Goal: Task Accomplishment & Management: Use online tool/utility

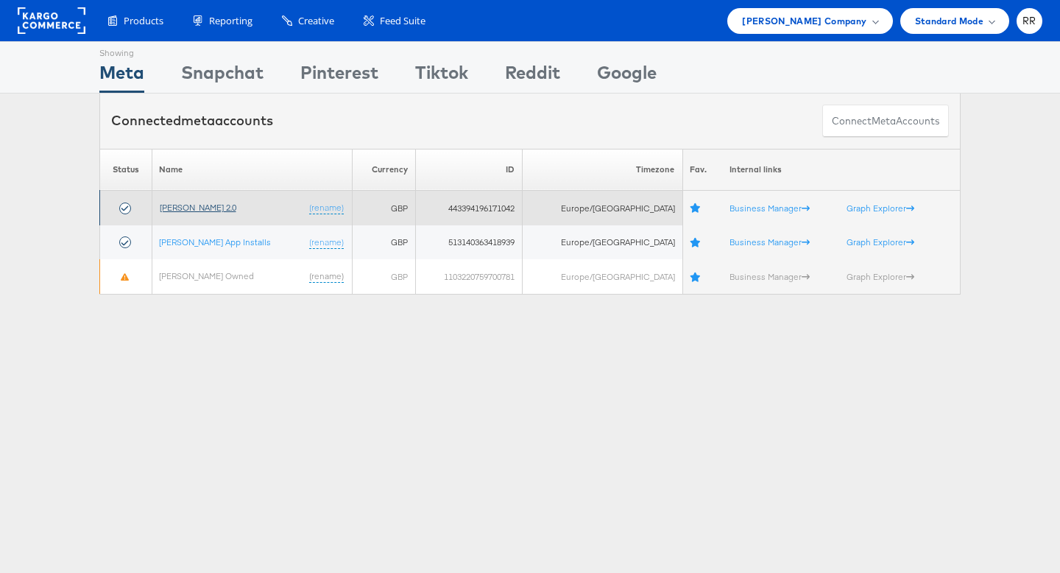
click at [194, 207] on link "John Lewis 2.0" at bounding box center [198, 207] width 77 height 11
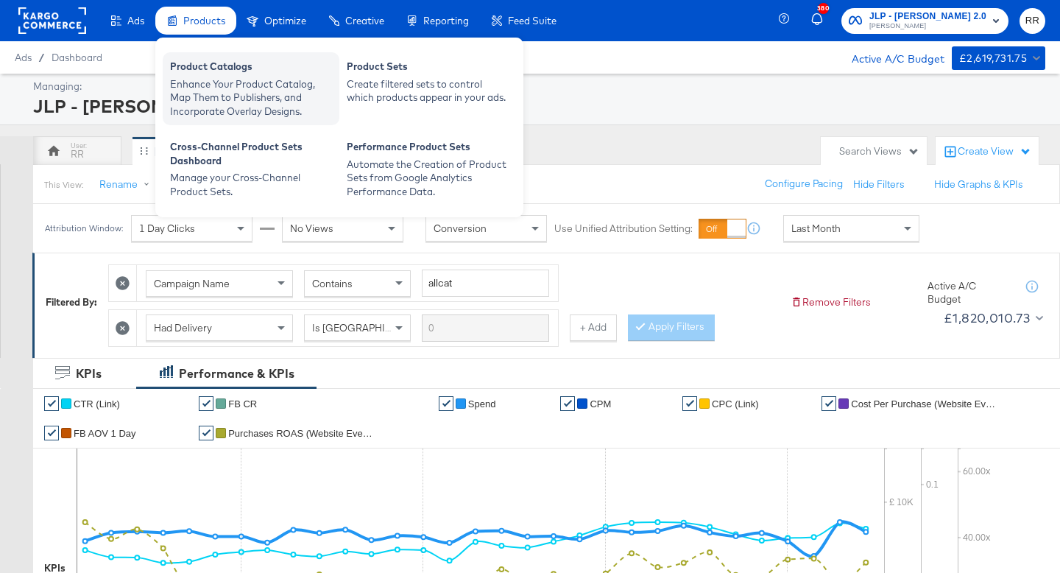
click at [191, 73] on div "Product Catalogs" at bounding box center [251, 69] width 162 height 18
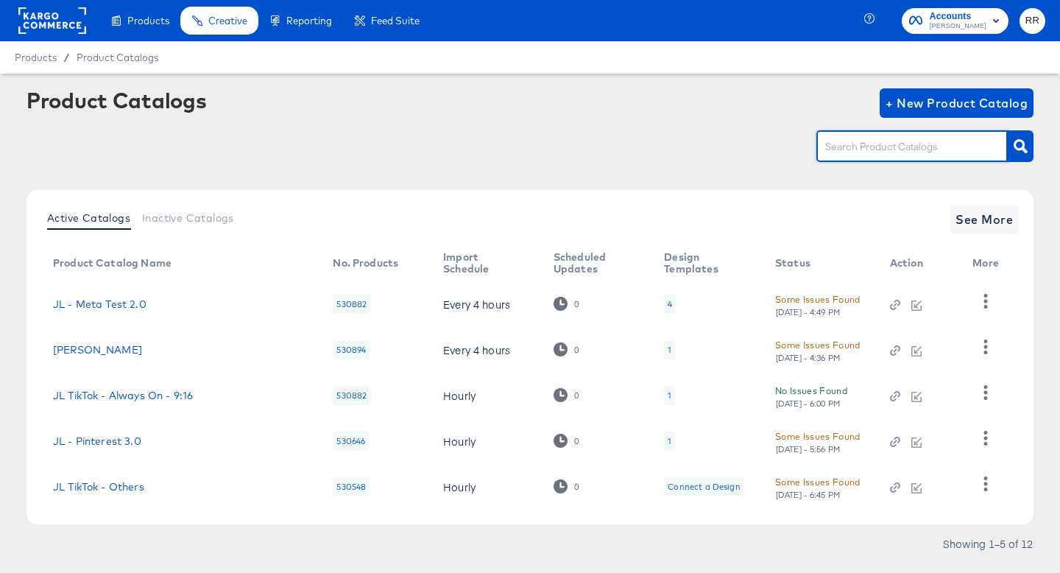
click at [885, 141] on input "text" at bounding box center [900, 146] width 157 height 17
type input "shop"
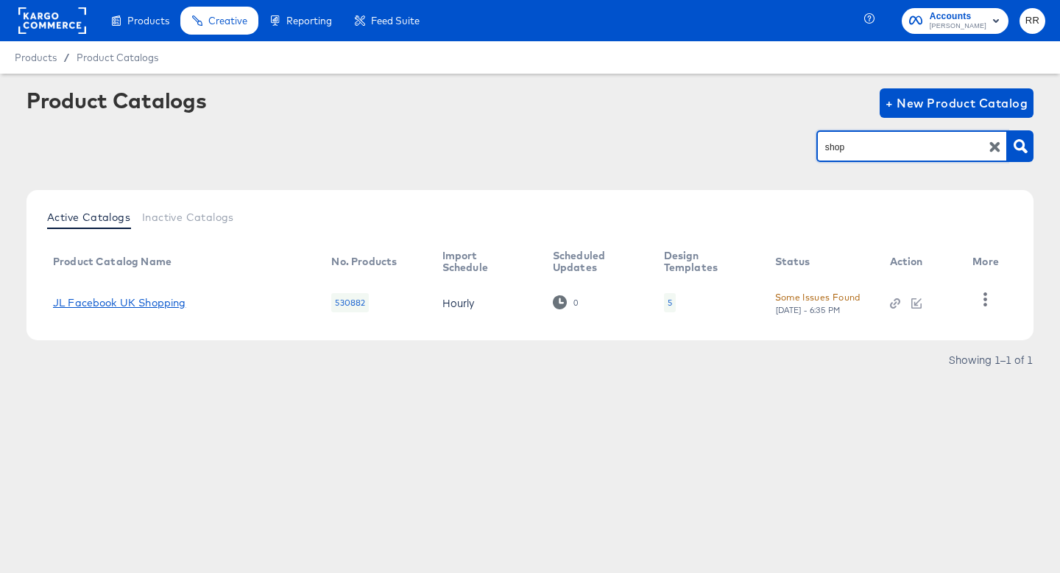
click at [150, 306] on link "JL Facebook UK Shopping" at bounding box center [119, 303] width 133 height 12
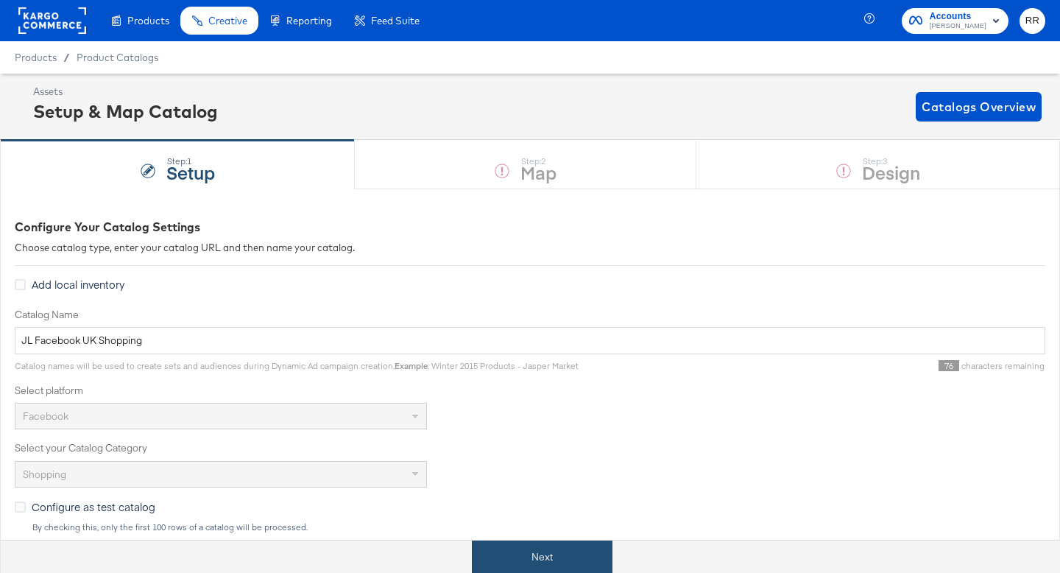
click at [527, 557] on button "Next" at bounding box center [542, 556] width 141 height 33
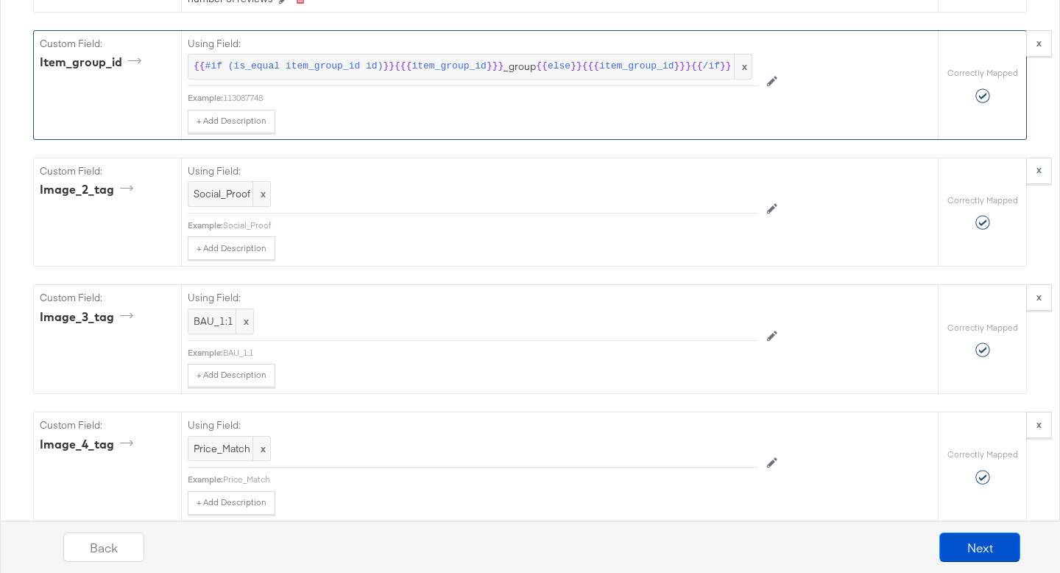
scroll to position [4850, 0]
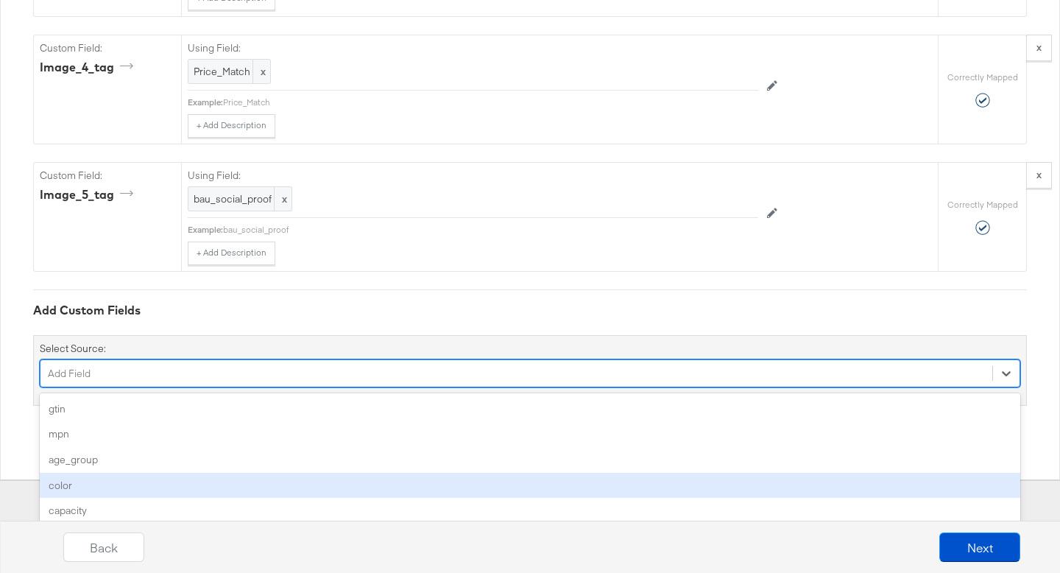
click at [253, 387] on div "option color focused, 4 of 150. 150 results available. Use Up and Down to choos…" at bounding box center [530, 373] width 981 height 28
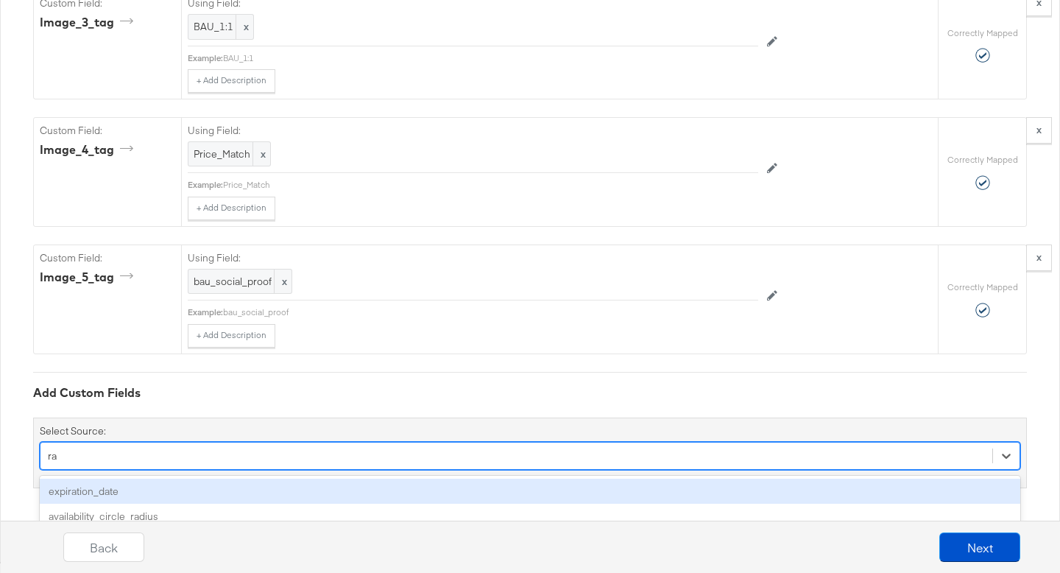
type input "r"
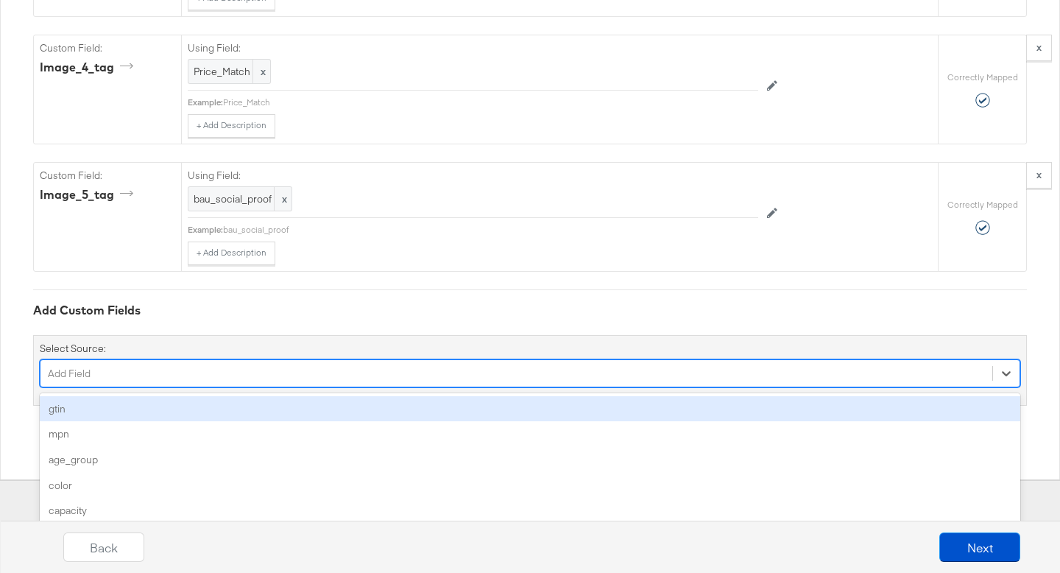
click at [200, 387] on div "option gtin focused, 1 of 150. 150 results available. Use Up and Down to choose…" at bounding box center [530, 373] width 981 height 28
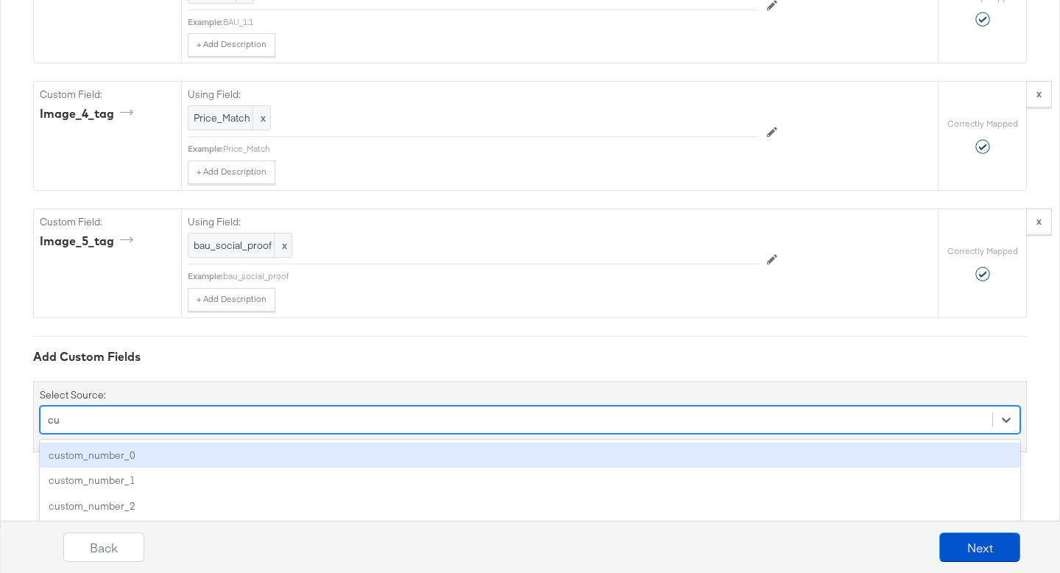
scroll to position [4886, 0]
type input "custo"
click at [183, 455] on div "custom_number_0" at bounding box center [530, 455] width 981 height 26
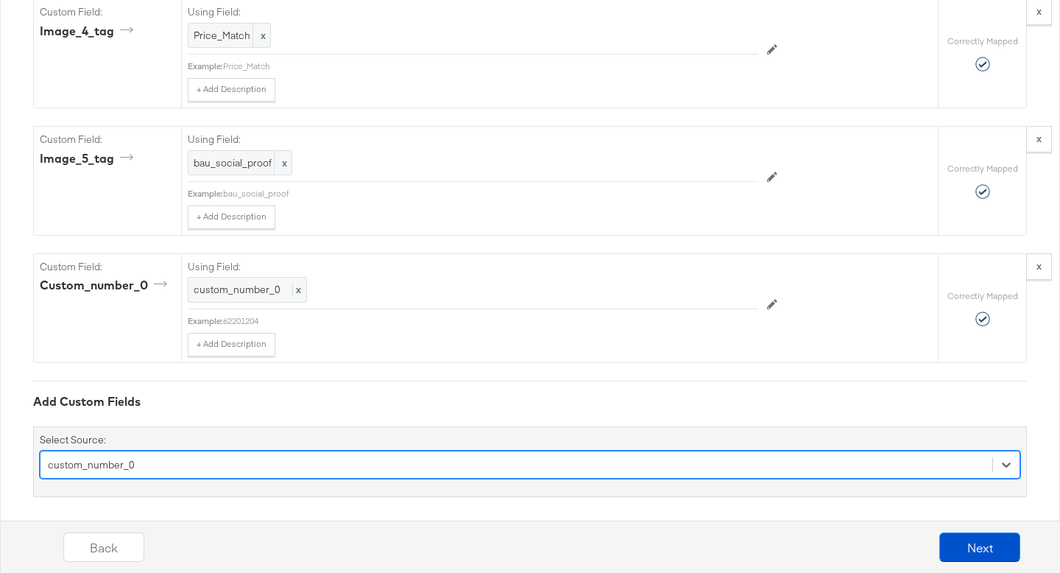
scroll to position [4973, 0]
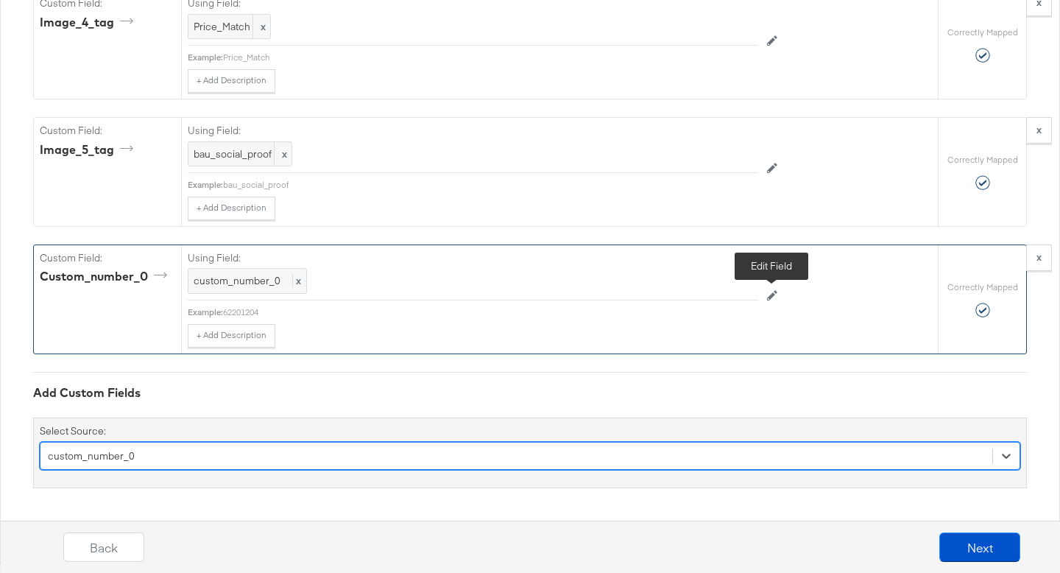
click at [768, 297] on icon at bounding box center [772, 295] width 10 height 10
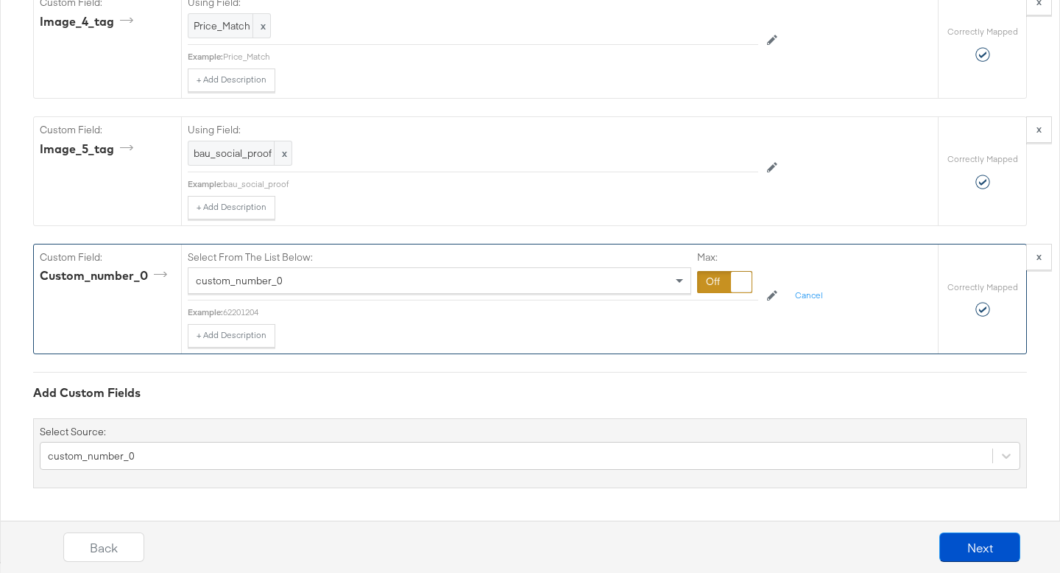
click at [722, 290] on div at bounding box center [724, 282] width 55 height 22
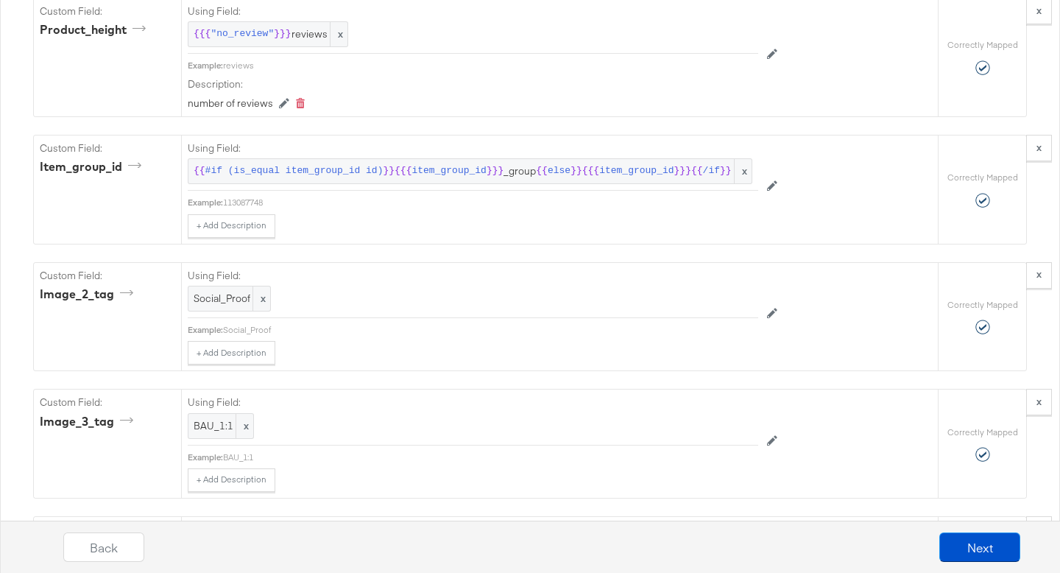
scroll to position [4346, 0]
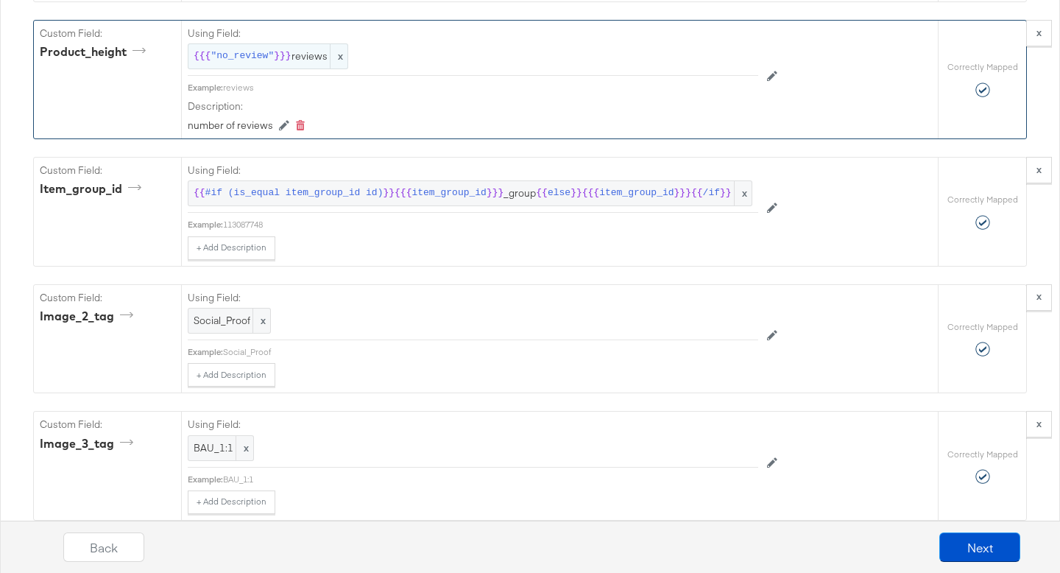
click at [217, 63] on span ""no_review"" at bounding box center [242, 56] width 63 height 14
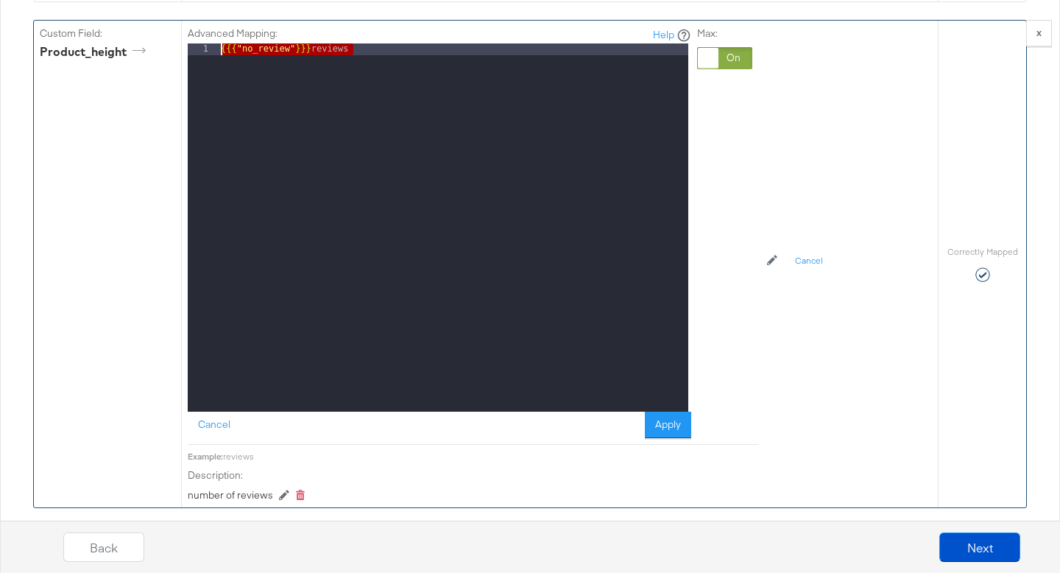
drag, startPoint x: 373, startPoint y: 139, endPoint x: 205, endPoint y: 117, distance: 169.3
click at [205, 117] on div "Advanced Mapping: Help 1 {{{ "no_review" }}} reviews XXXXXXXXXXXXXXXXXXXXXXXXXX…" at bounding box center [440, 233] width 504 height 412
click at [733, 272] on div "Max:" at bounding box center [724, 233] width 55 height 412
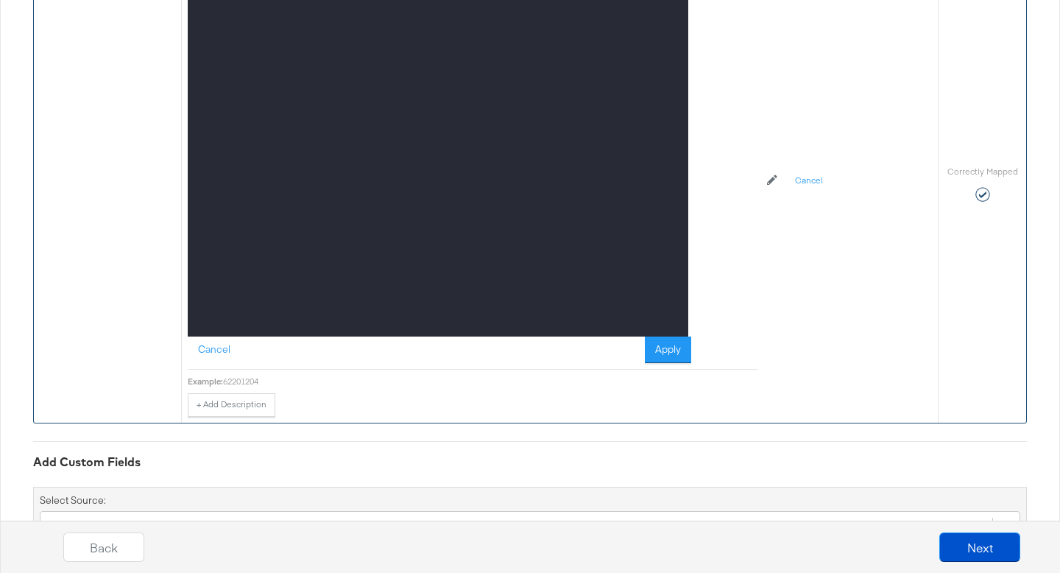
scroll to position [5499, 0]
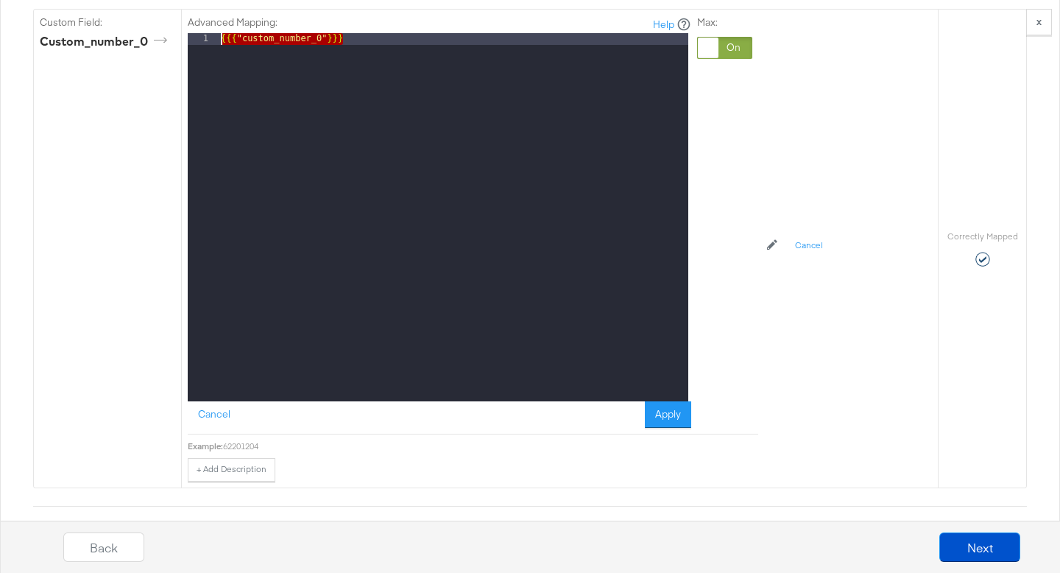
drag, startPoint x: 552, startPoint y: 171, endPoint x: 244, endPoint y: 85, distance: 319.4
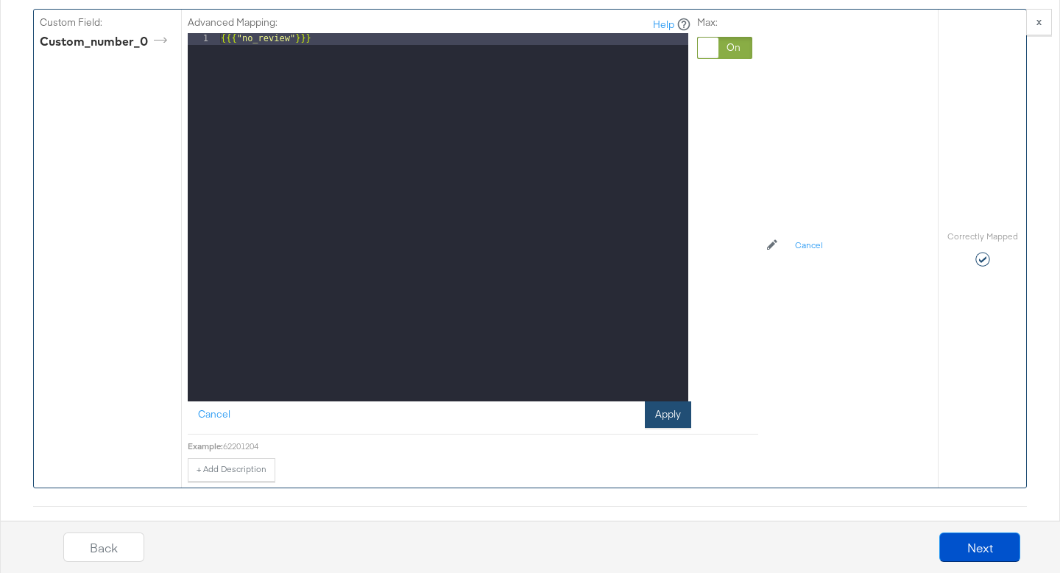
click at [677, 428] on button "Apply" at bounding box center [668, 414] width 46 height 27
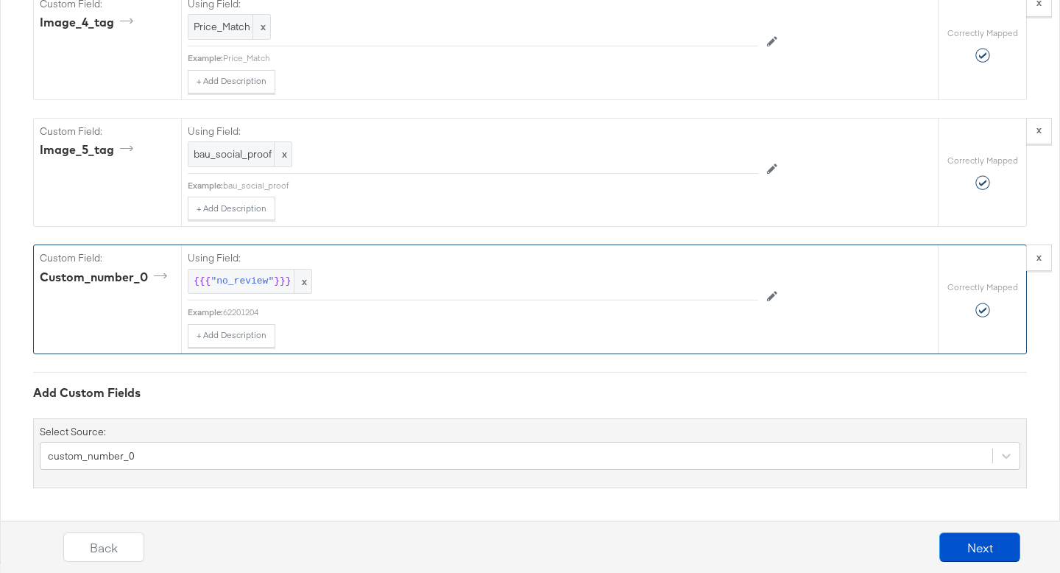
scroll to position [5346, 0]
click at [766, 292] on button at bounding box center [772, 297] width 28 height 24
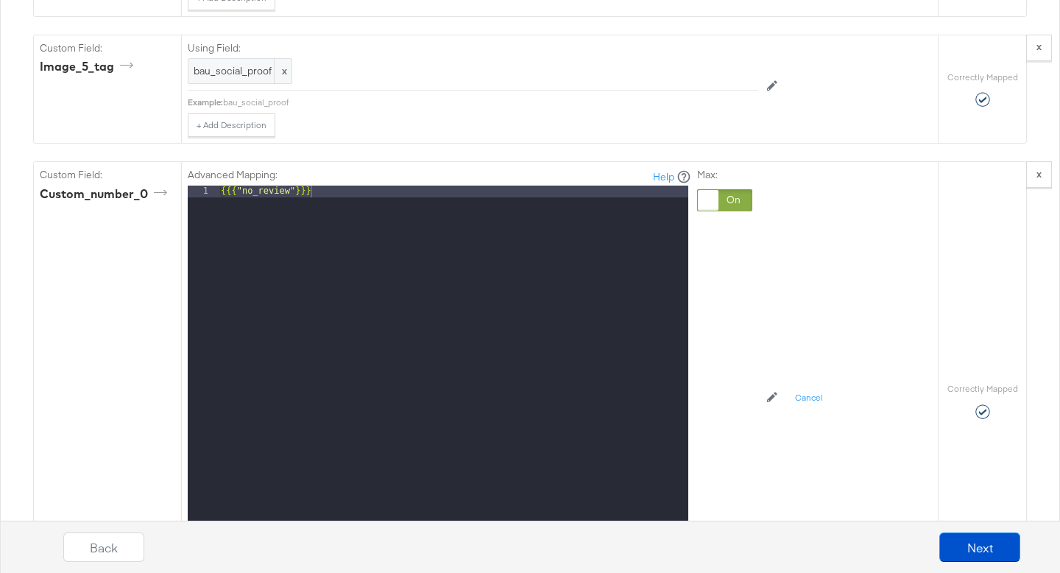
click at [701, 211] on div at bounding box center [708, 200] width 21 height 21
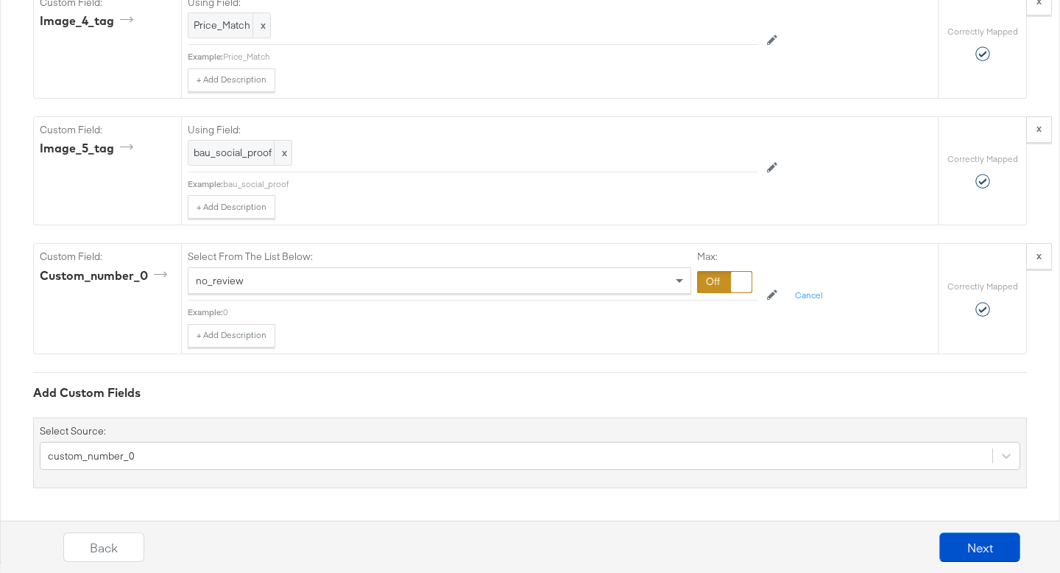
click at [635, 283] on div "no_review" at bounding box center [439, 280] width 502 height 25
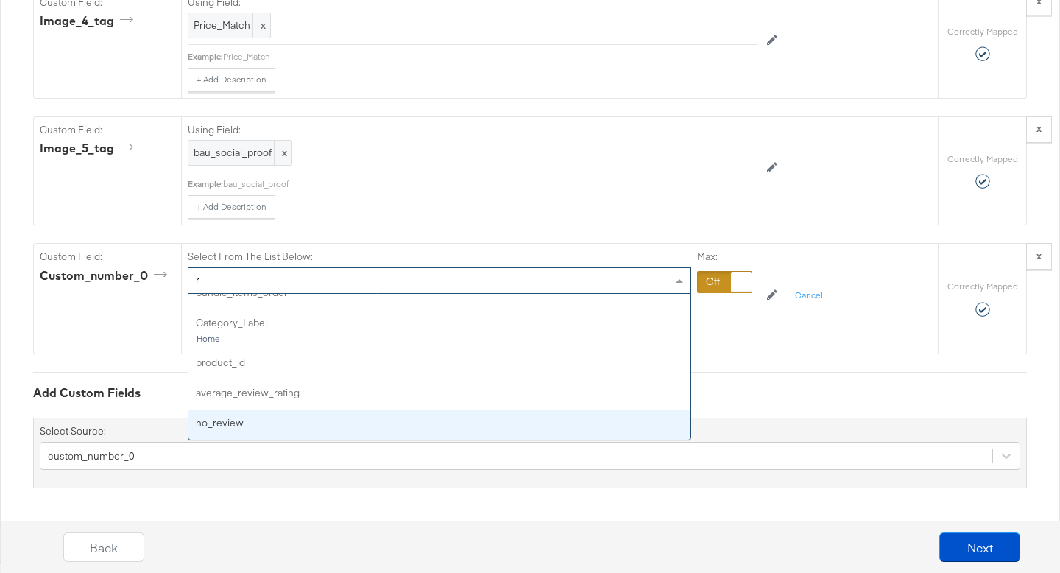
scroll to position [254, 0]
type input "revi"
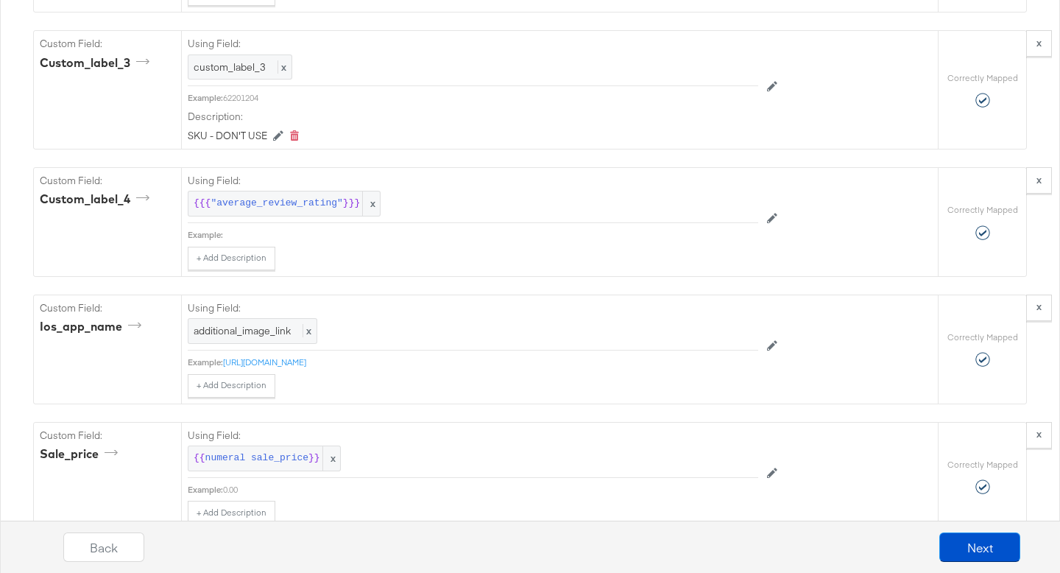
scroll to position [4192, 0]
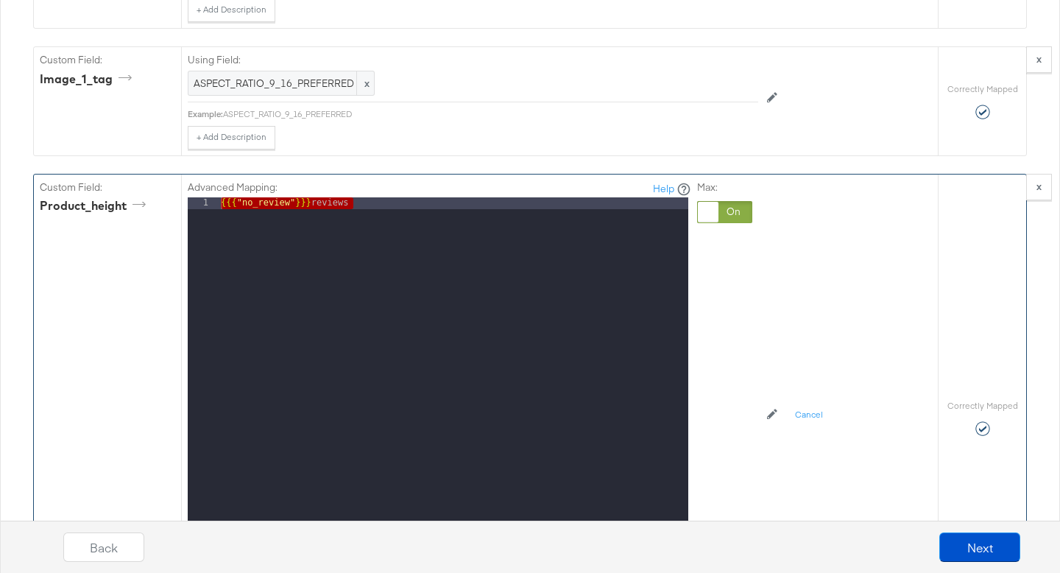
click at [720, 223] on div at bounding box center [724, 212] width 55 height 22
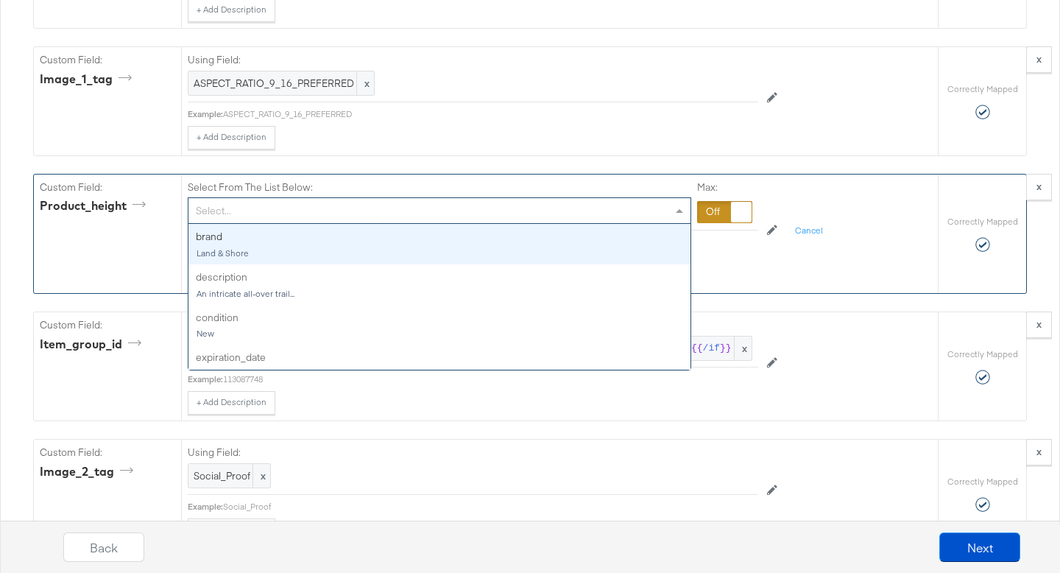
click at [615, 223] on div "Select..." at bounding box center [439, 210] width 502 height 25
type input "revi"
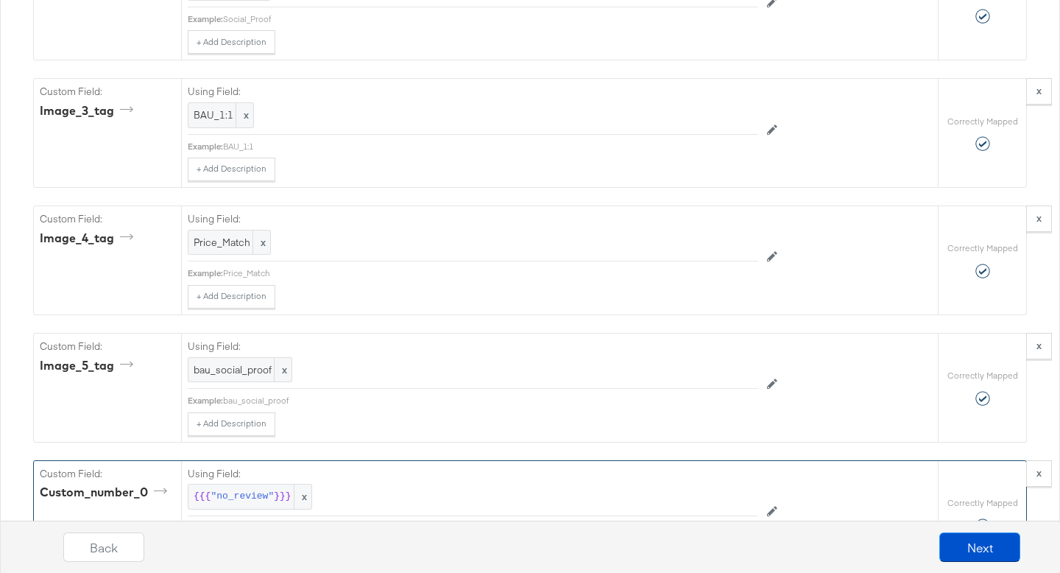
scroll to position [4677, 0]
click at [948, 552] on button "Next" at bounding box center [979, 546] width 81 height 29
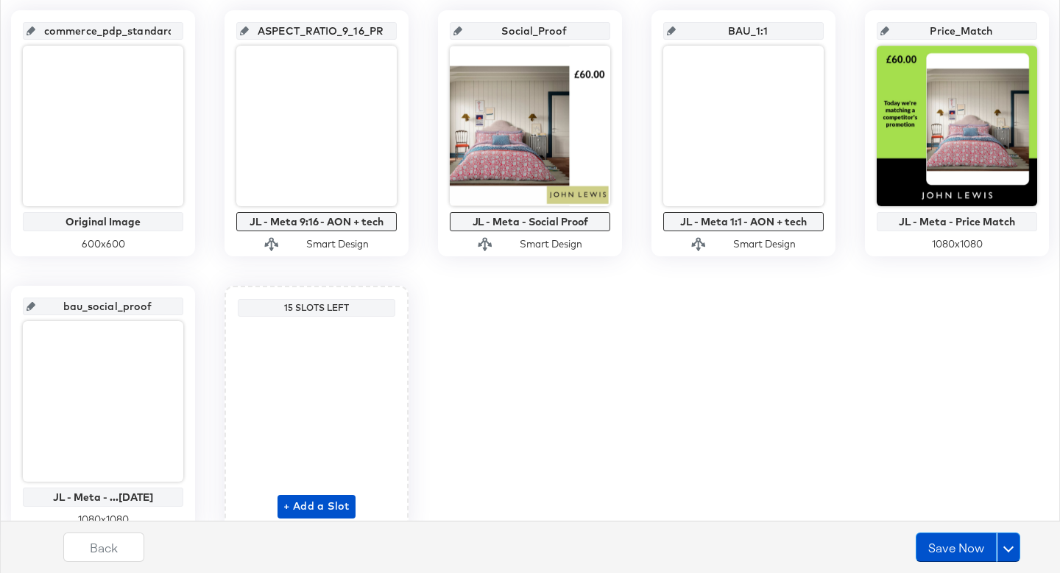
scroll to position [335, 0]
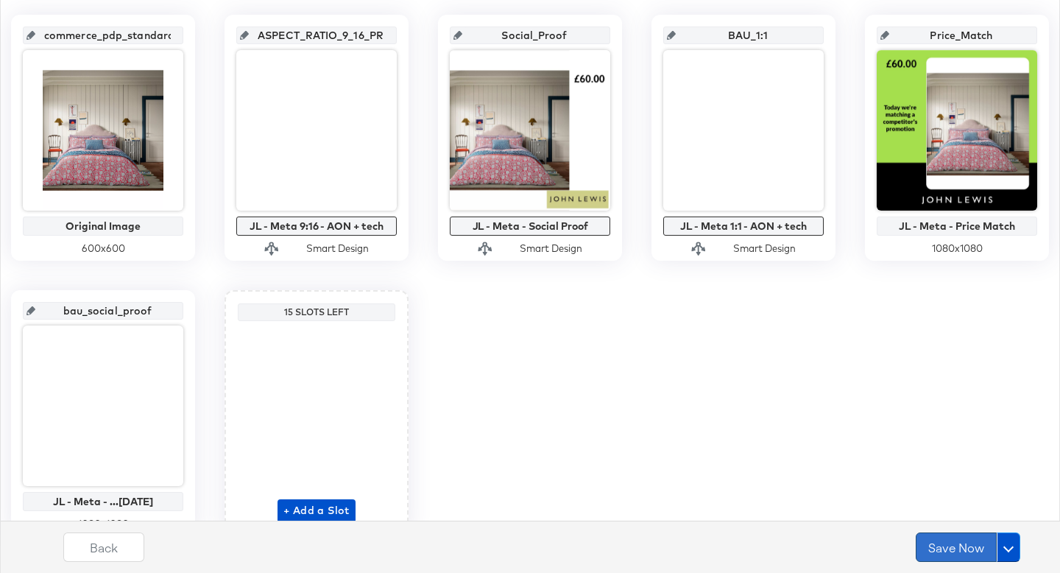
click at [933, 553] on button "Save Now" at bounding box center [956, 546] width 81 height 29
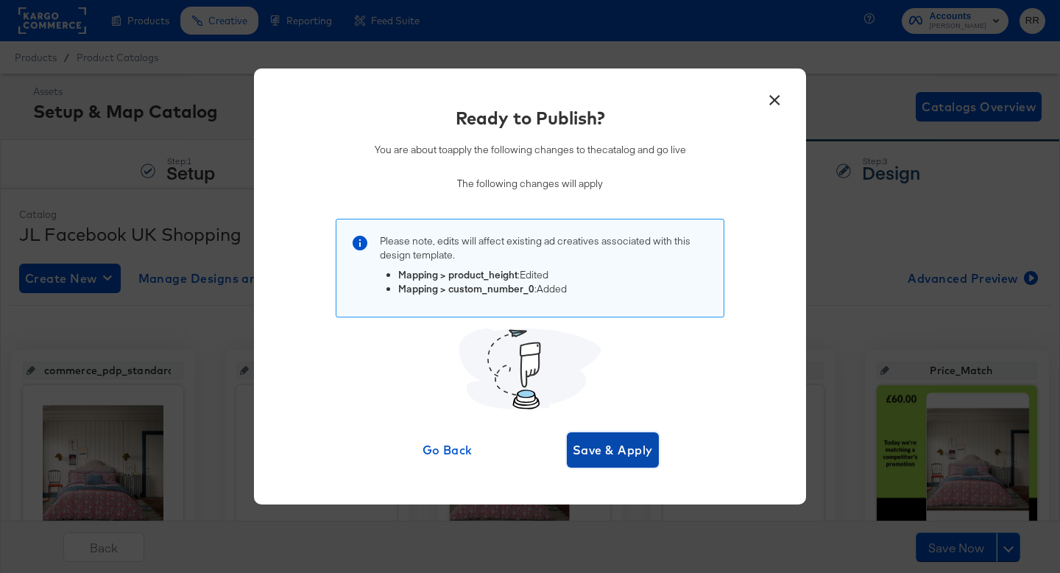
click at [610, 450] on span "Save & Apply" at bounding box center [613, 450] width 80 height 21
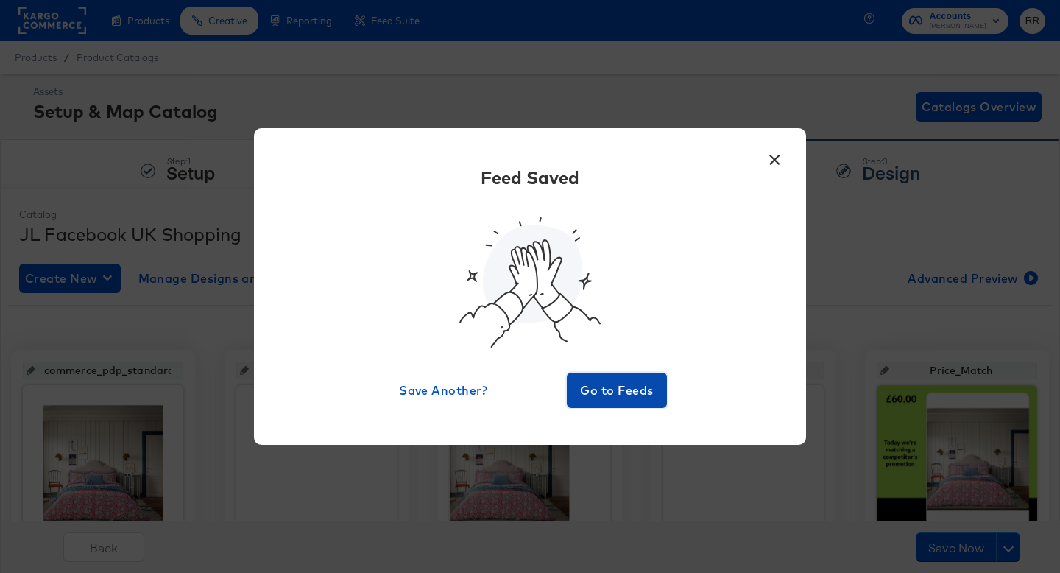
click at [579, 378] on button "Go to Feeds" at bounding box center [617, 390] width 100 height 35
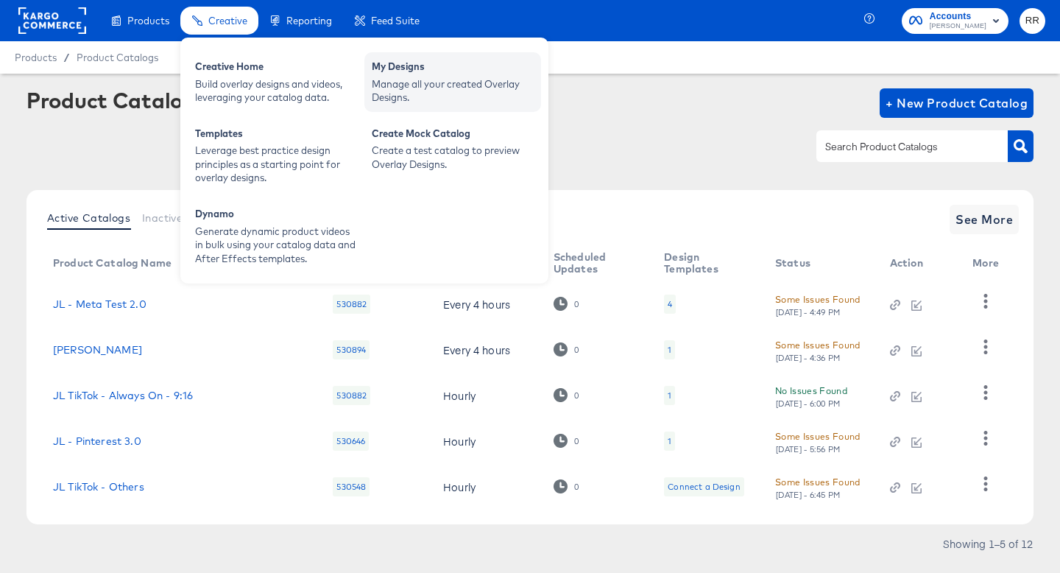
click at [398, 83] on div "Manage all your created Overlay Designs." at bounding box center [453, 90] width 162 height 27
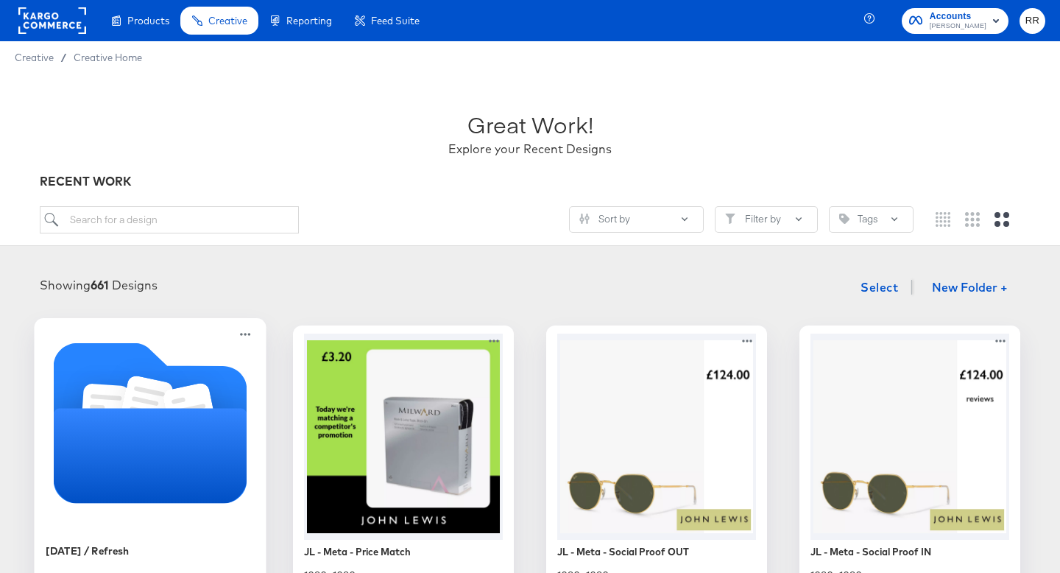
click at [138, 451] on icon "Folder" at bounding box center [151, 455] width 194 height 95
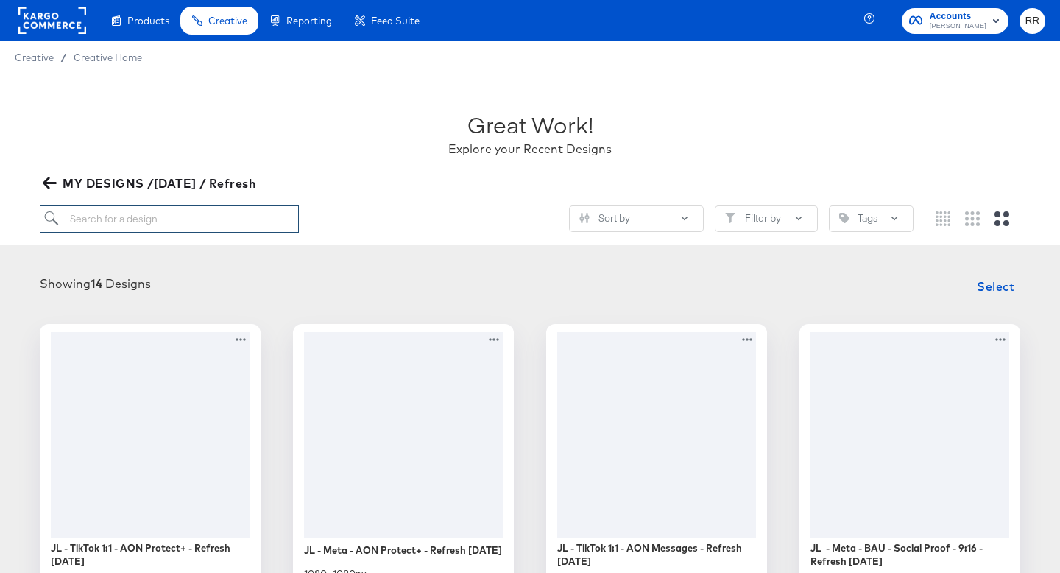
click at [243, 225] on input "search" at bounding box center [169, 218] width 259 height 27
type input "social"
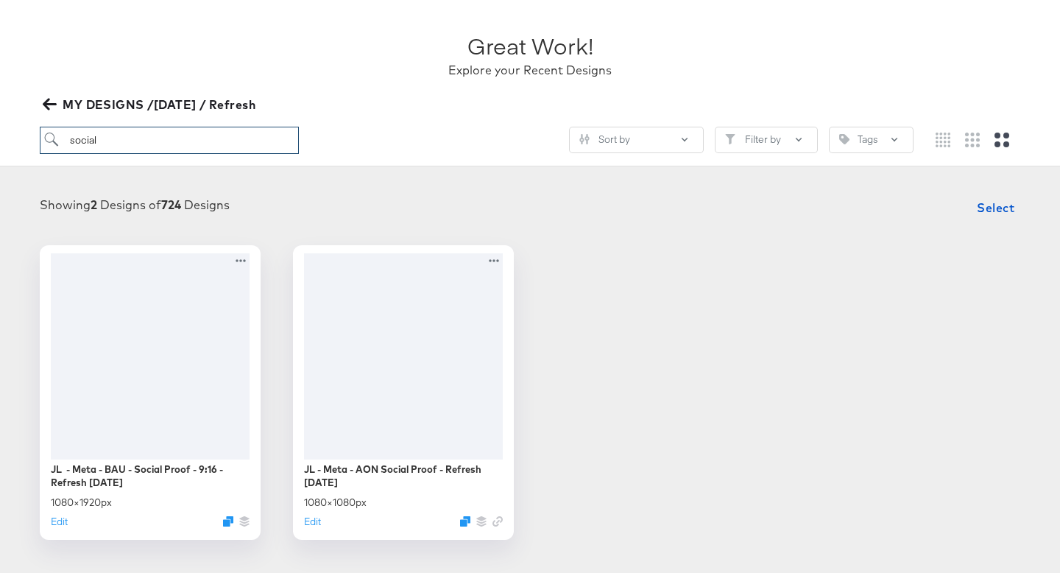
scroll to position [183, 0]
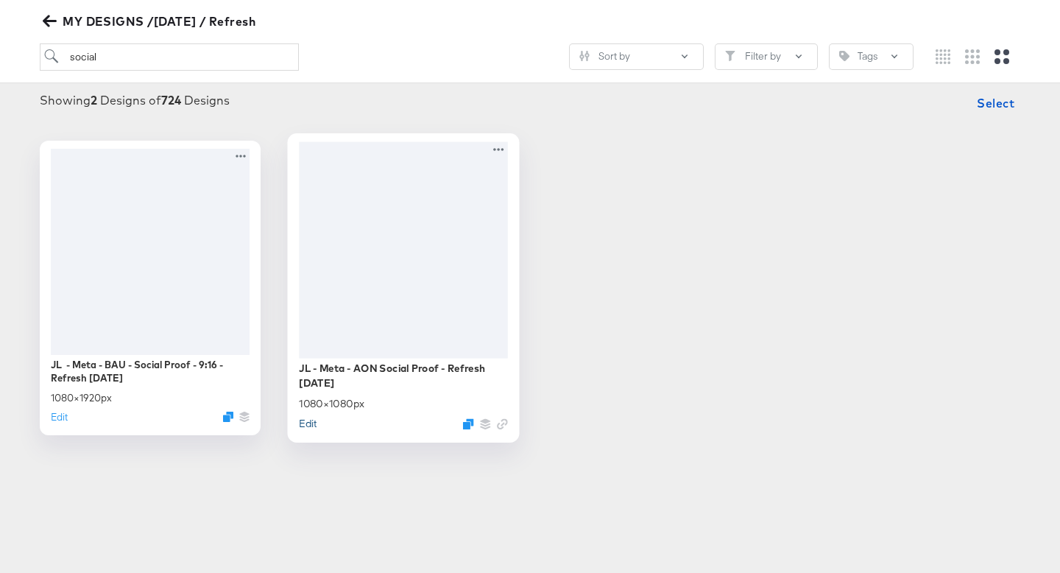
click at [311, 423] on button "Edit" at bounding box center [308, 423] width 18 height 14
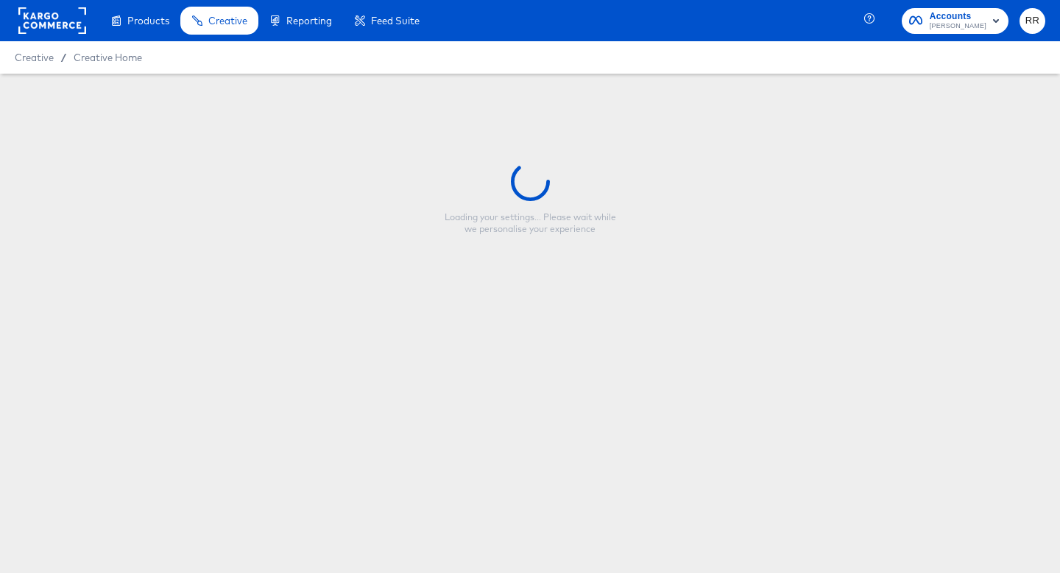
type input "JL - Meta - AON Social Proof - Refresh [DATE]"
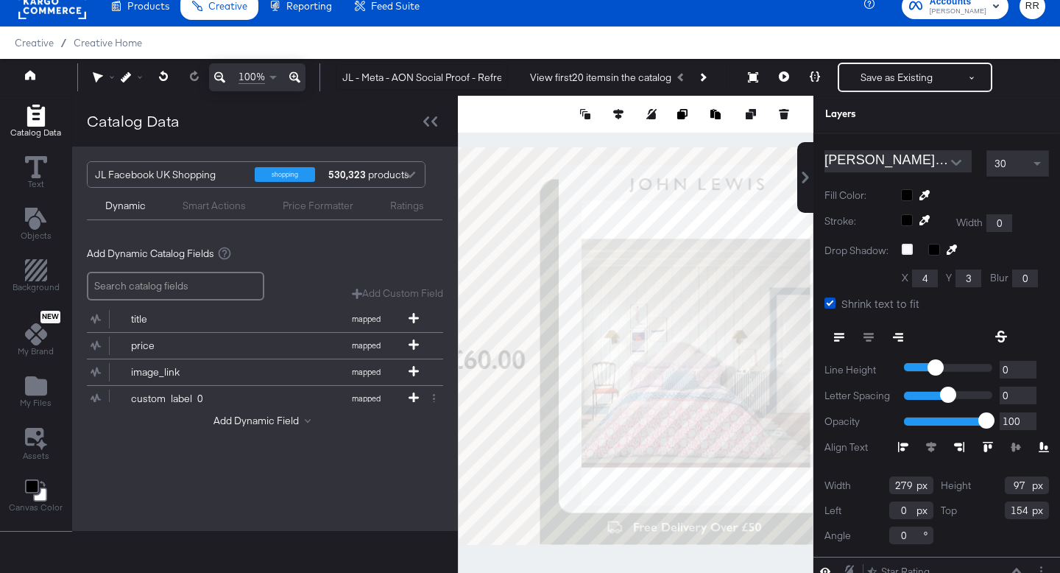
scroll to position [13, 0]
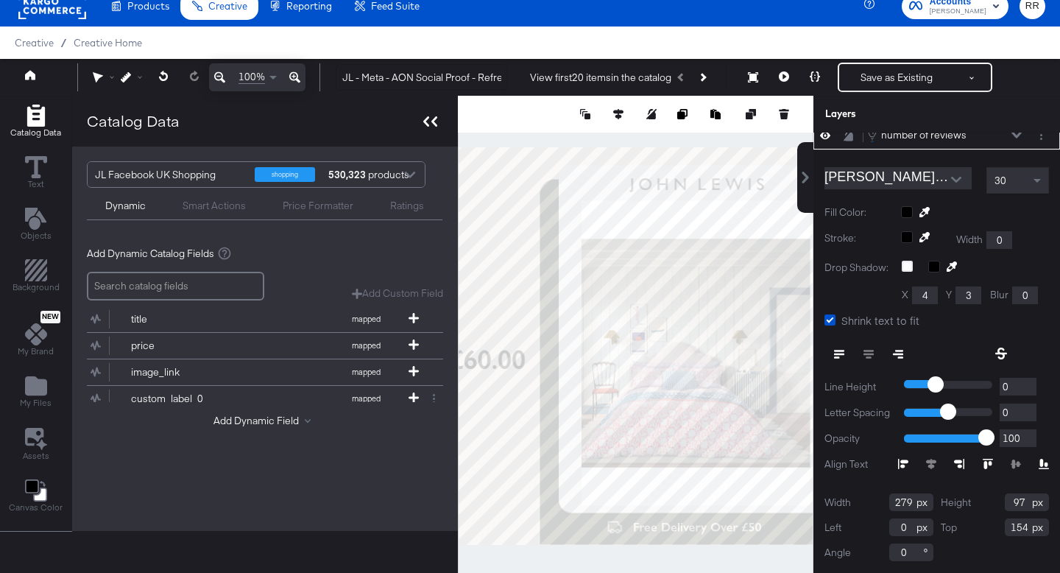
click at [428, 125] on icon at bounding box center [430, 121] width 14 height 10
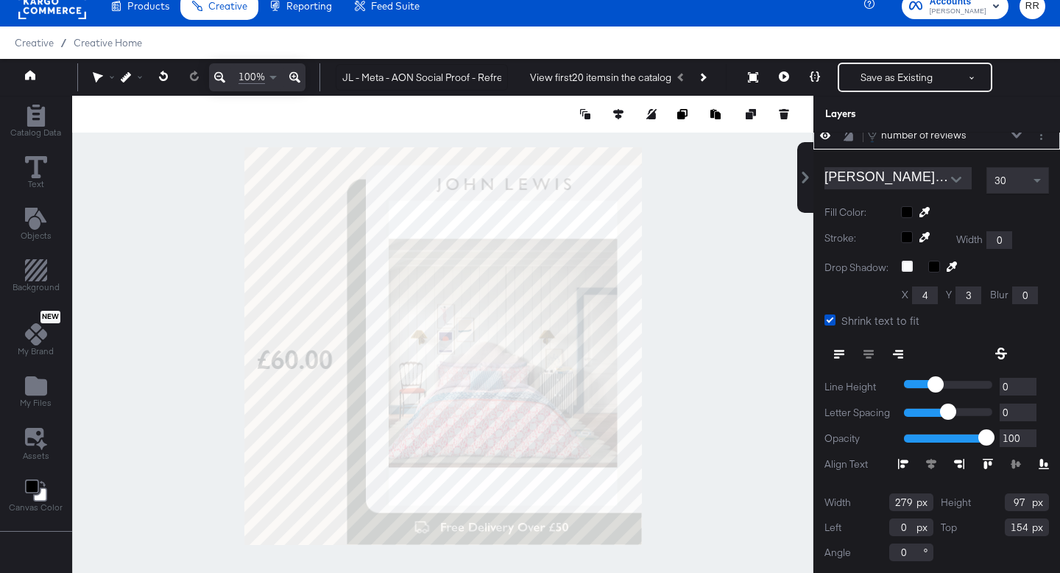
scroll to position [0, 0]
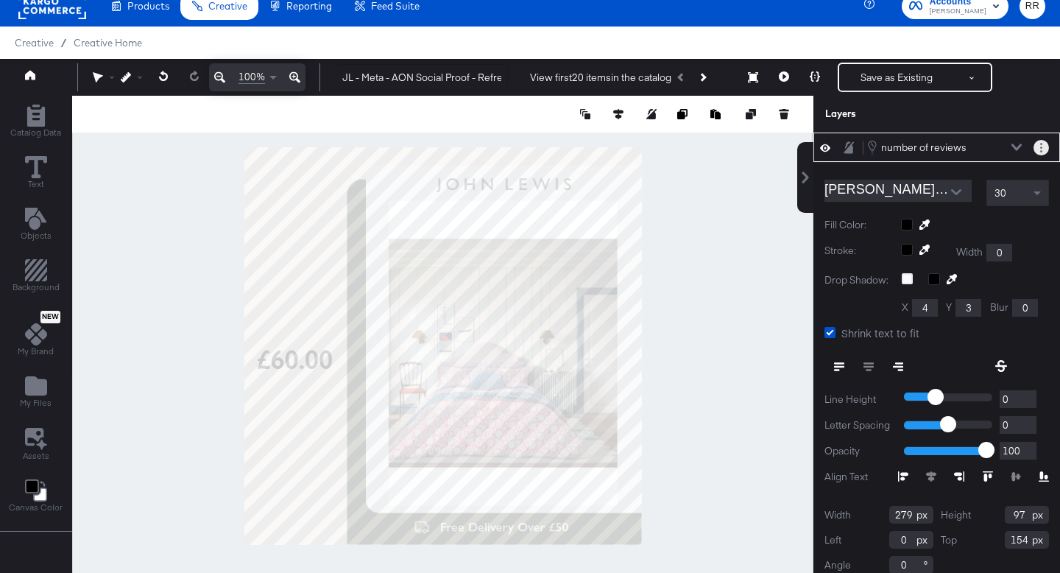
click at [1043, 150] on button "Layer Options" at bounding box center [1041, 147] width 15 height 15
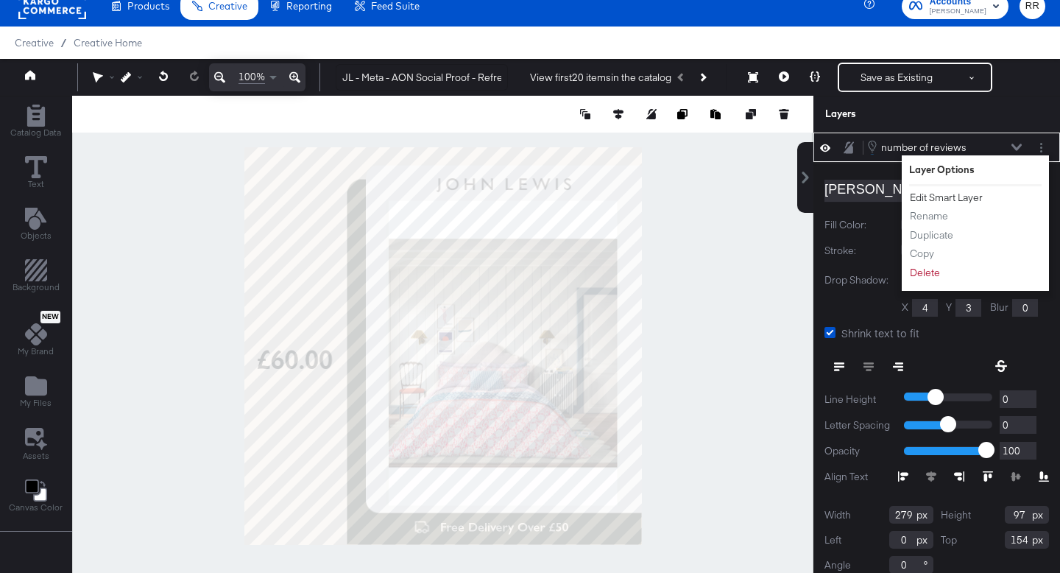
click at [975, 197] on button "Edit Smart Layer" at bounding box center [946, 197] width 74 height 15
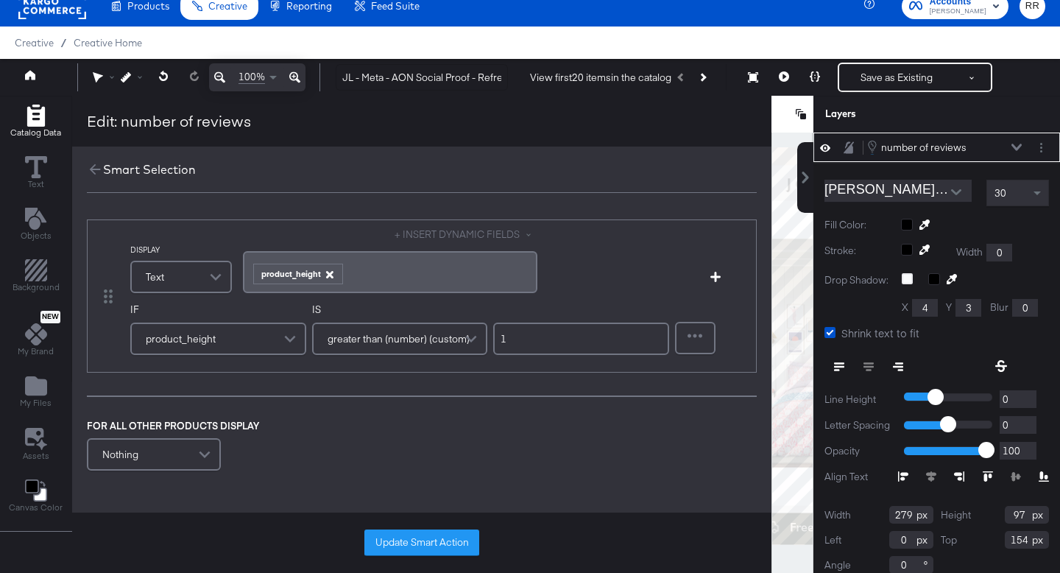
click at [328, 273] on icon "button" at bounding box center [328, 274] width 7 height 7
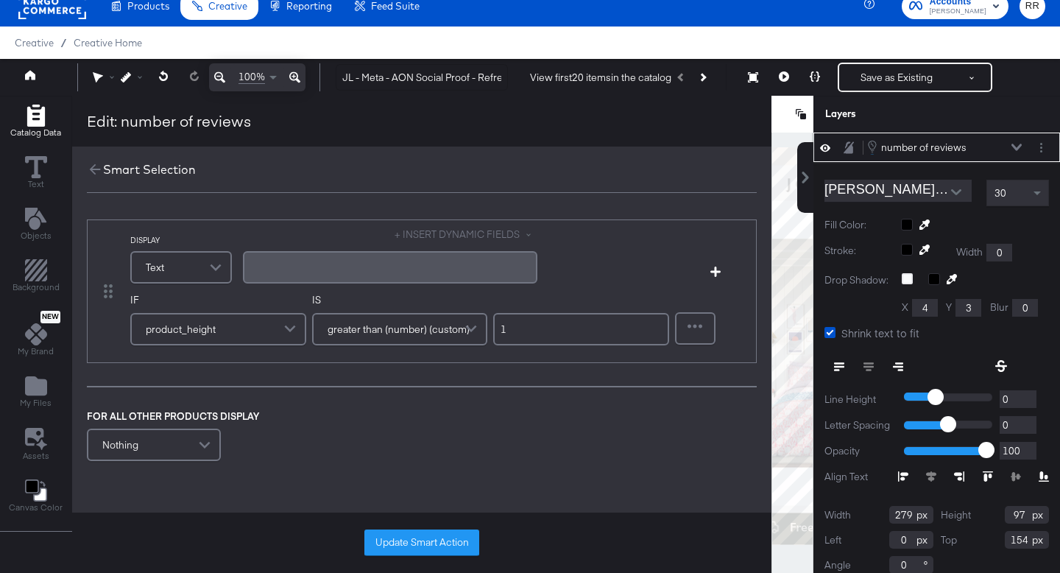
click at [411, 240] on button "+ INSERT DYNAMIC FIELDS" at bounding box center [466, 234] width 143 height 14
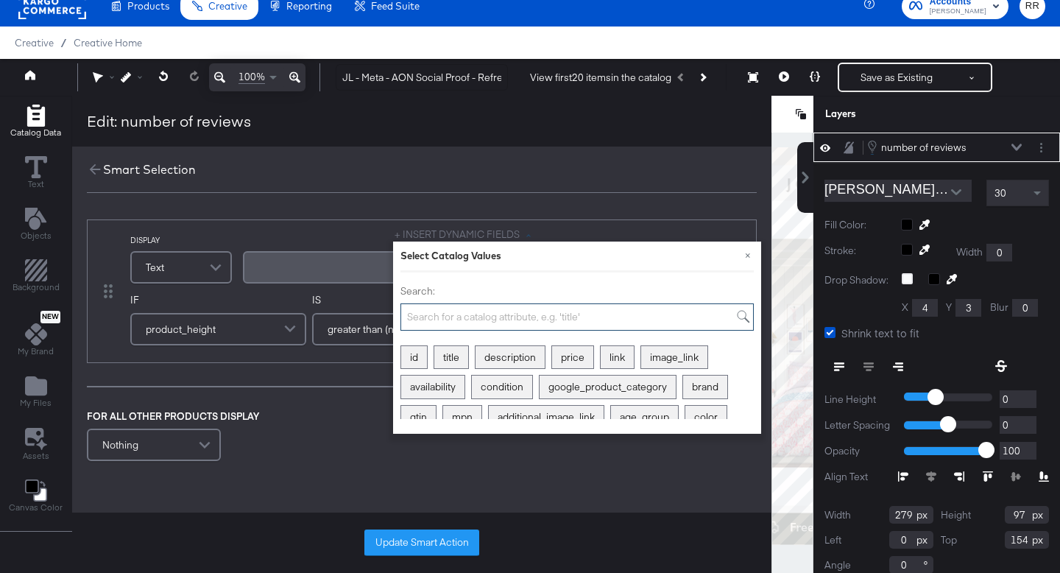
click at [429, 309] on input "Search:" at bounding box center [577, 316] width 353 height 27
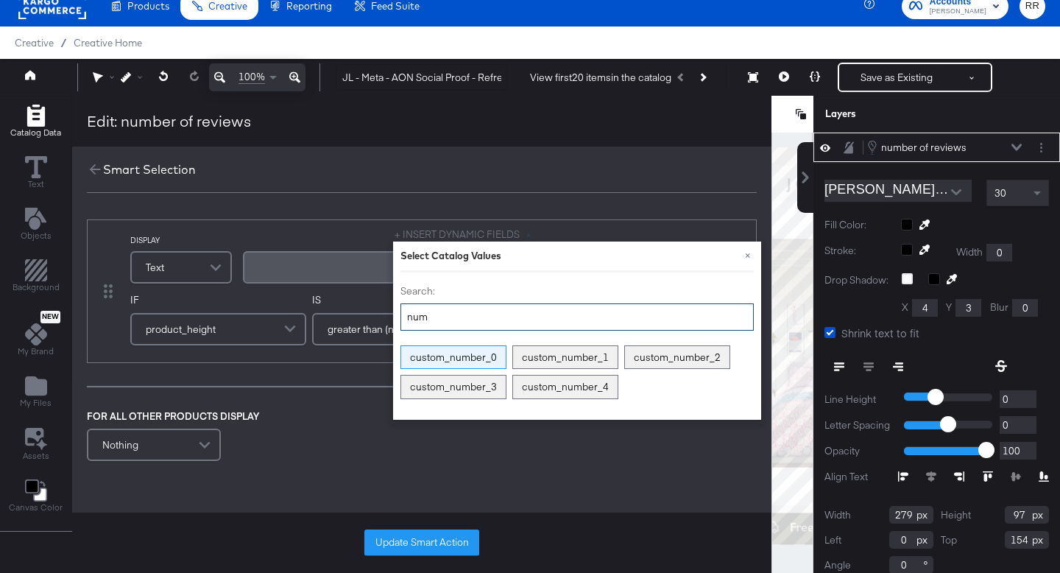
type input "num"
click at [438, 356] on div "custom_number_0" at bounding box center [453, 357] width 105 height 23
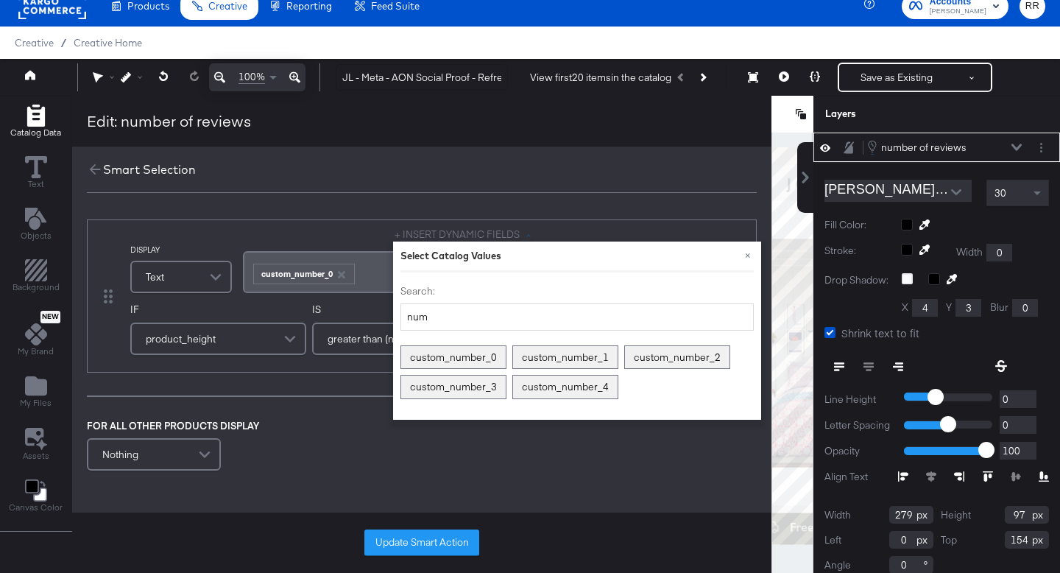
click at [356, 414] on div "DISPLAY Text + INSERT DYNAMIC FIELDS × Select Catalog Values Search: num custom…" at bounding box center [421, 347] width 699 height 284
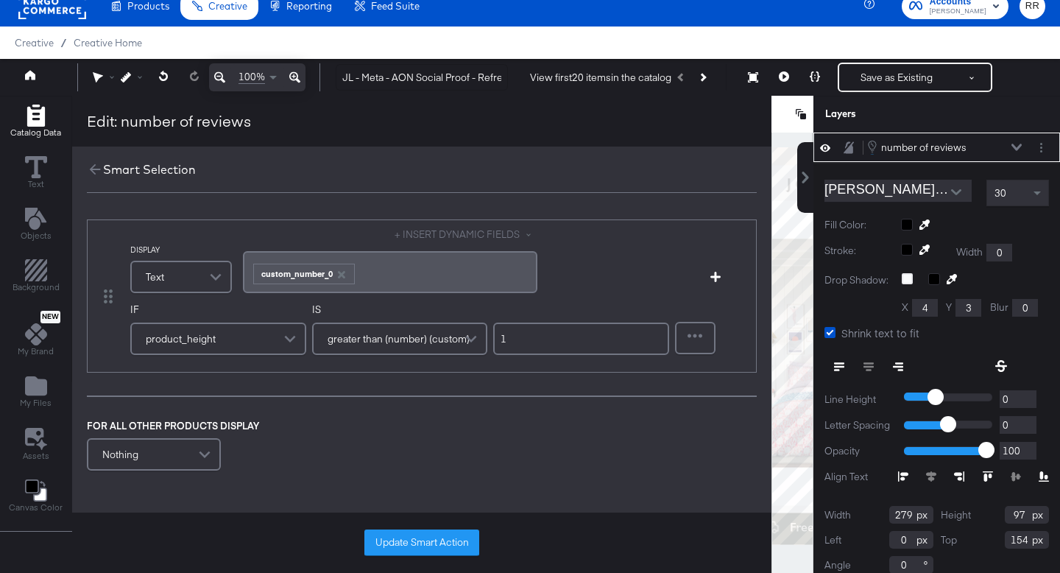
click at [394, 274] on div "﻿ ﻿ custom_number_0 ﻿" at bounding box center [390, 272] width 277 height 24
drag, startPoint x: 242, startPoint y: 334, endPoint x: 242, endPoint y: 310, distance: 23.6
click at [242, 334] on div "product_height" at bounding box center [218, 338] width 173 height 29
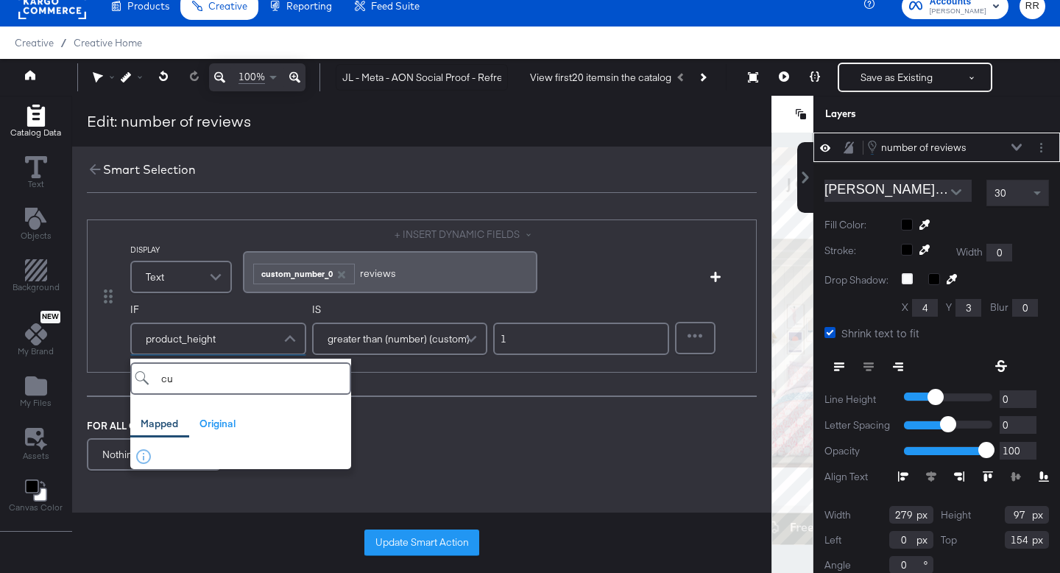
type input "c"
type input "num"
click at [244, 461] on div "custom_number_0" at bounding box center [214, 460] width 159 height 14
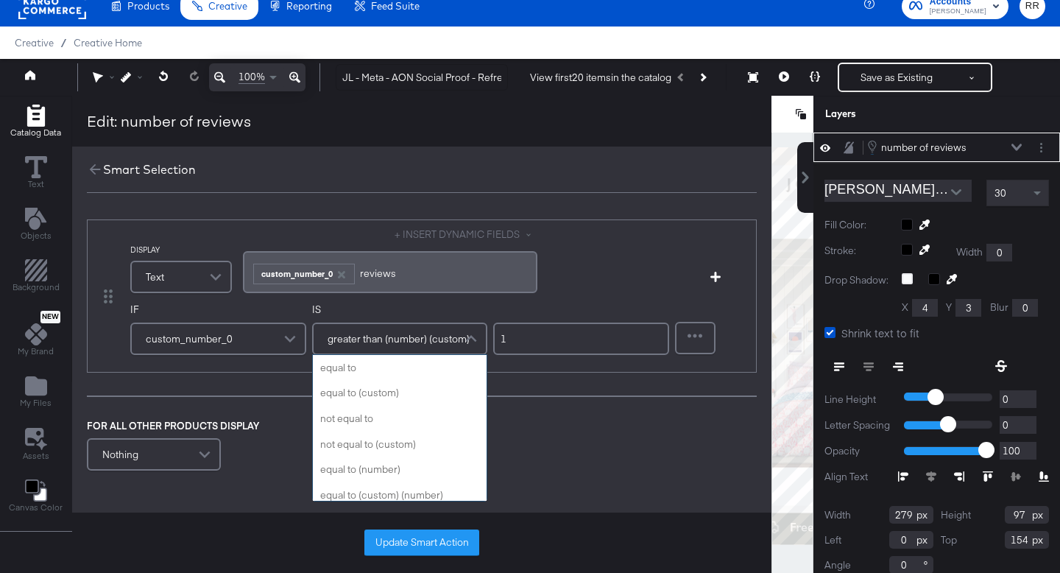
click at [426, 343] on span "greater than (number) (custom)" at bounding box center [399, 338] width 142 height 25
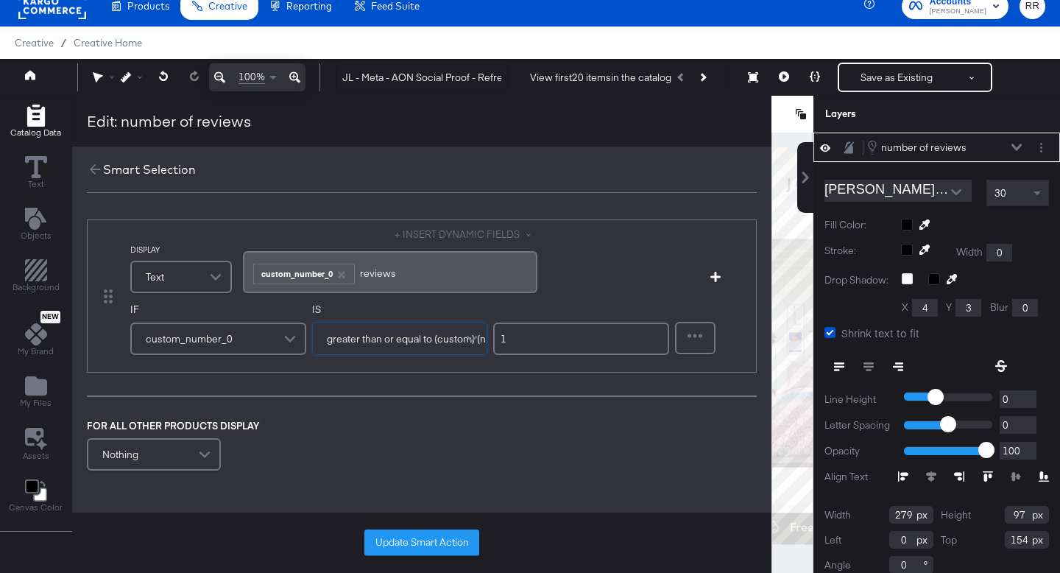
click at [409, 341] on span "greater than or equal to (custom) (number)" at bounding box center [423, 338] width 192 height 25
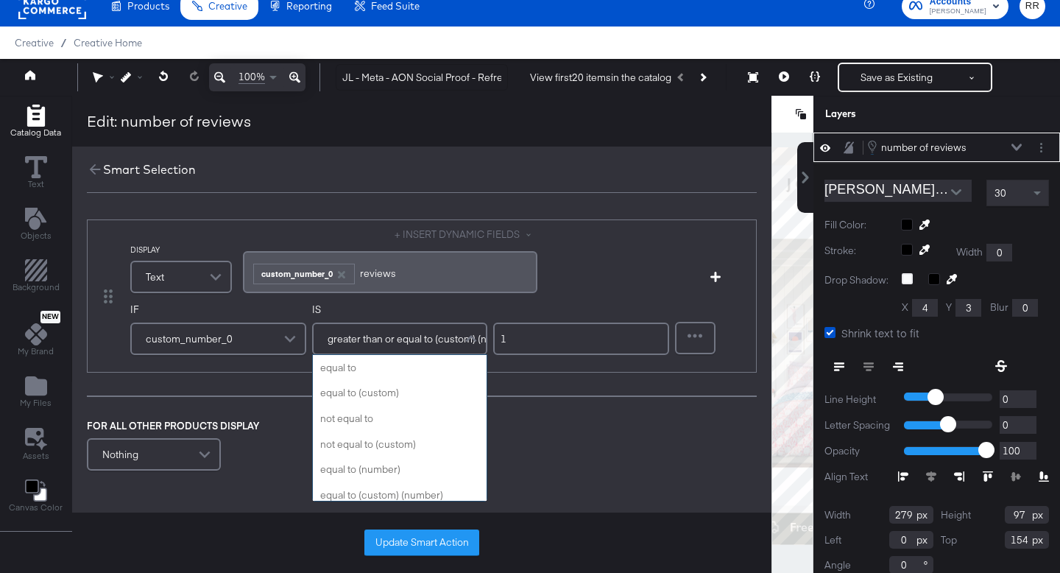
scroll to position [306, 0]
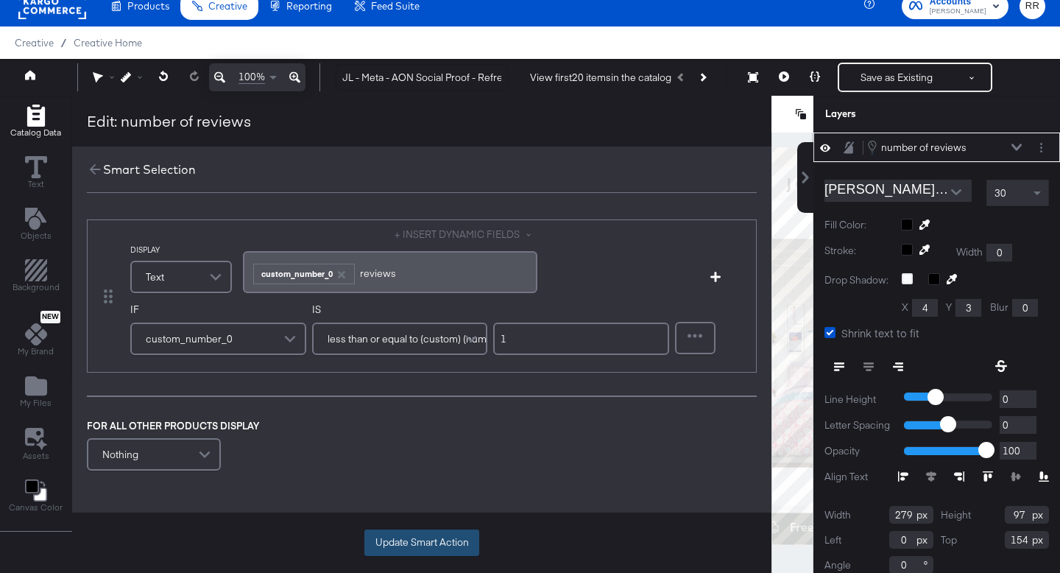
click at [407, 548] on button "Update Smart Action" at bounding box center [421, 542] width 115 height 27
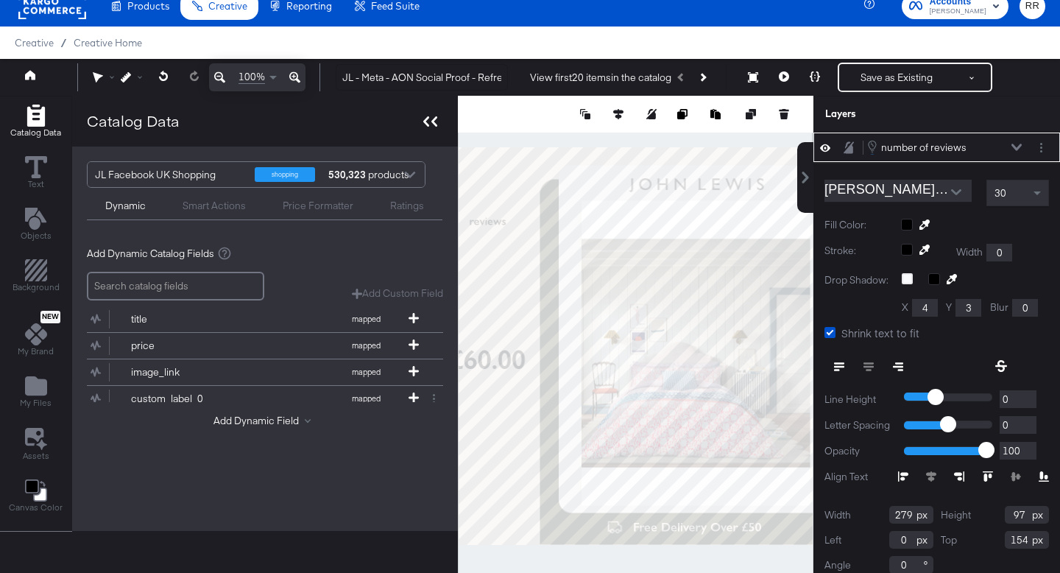
click at [431, 116] on div at bounding box center [430, 120] width 26 height 21
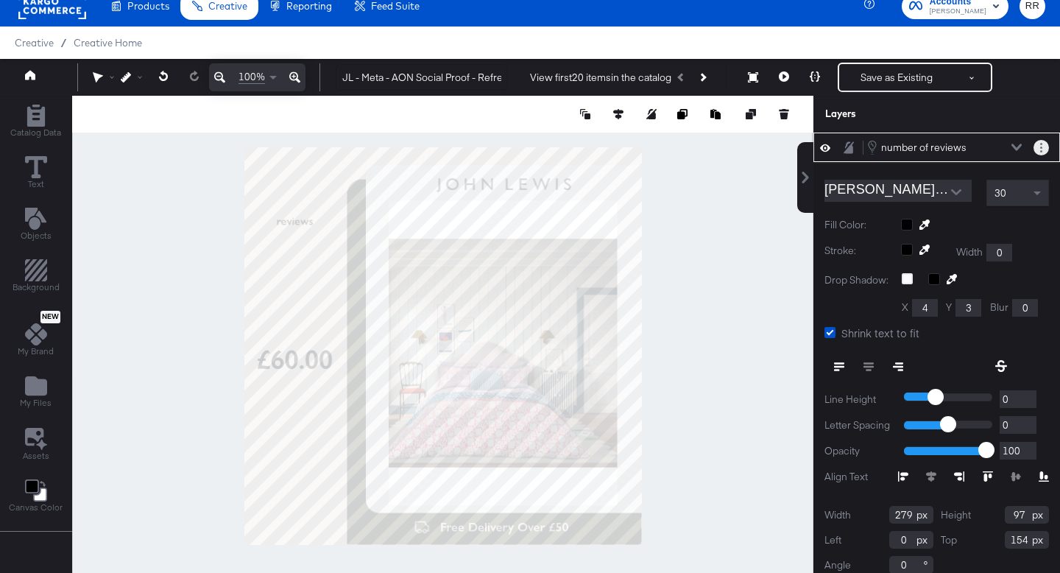
click at [1039, 148] on button "Layer Options" at bounding box center [1041, 147] width 15 height 15
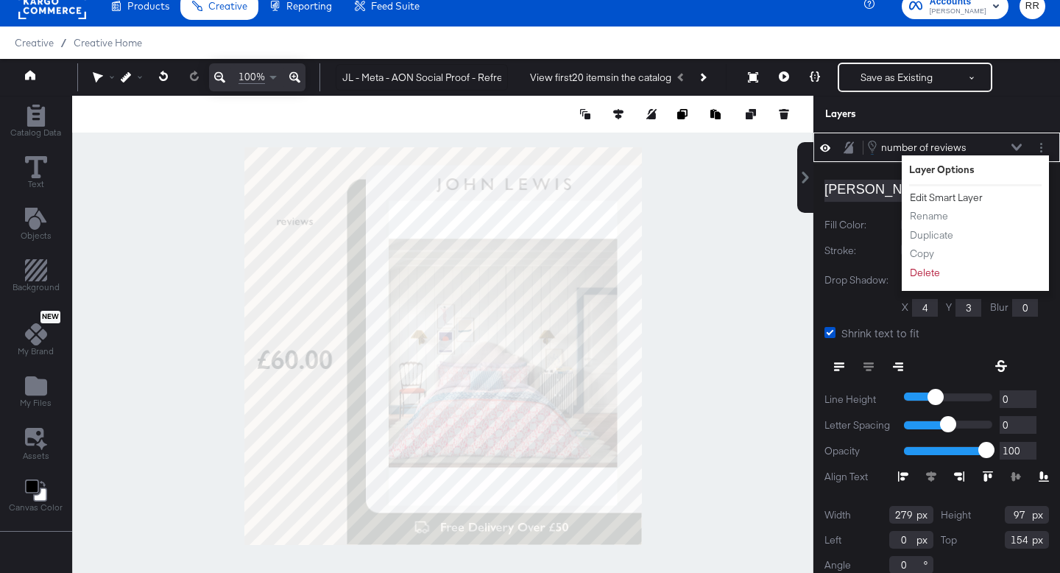
click at [945, 197] on button "Edit Smart Layer" at bounding box center [946, 197] width 74 height 15
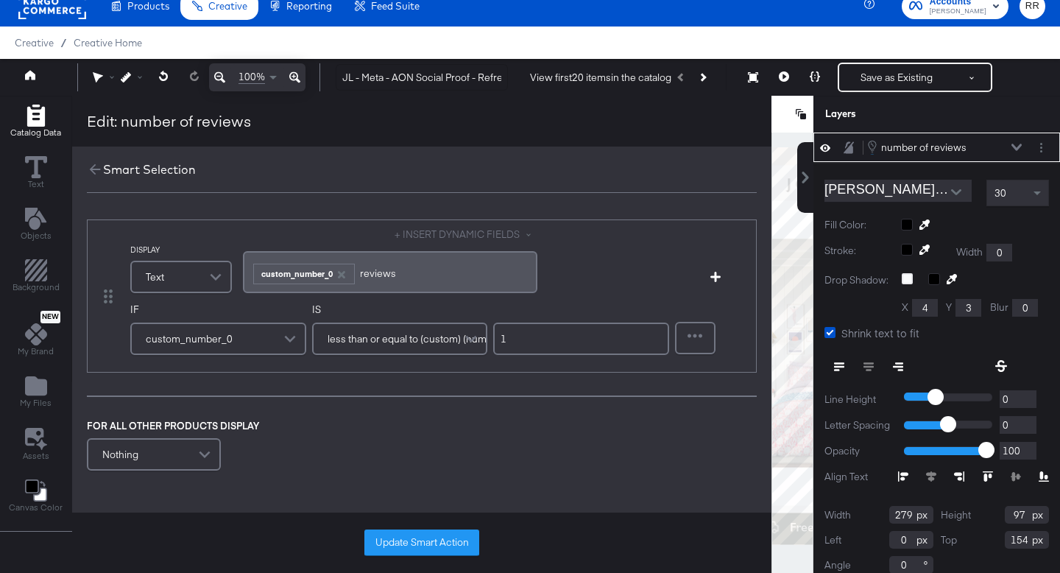
click at [436, 339] on span "less than or equal to (custom) (number)" at bounding box center [416, 338] width 177 height 25
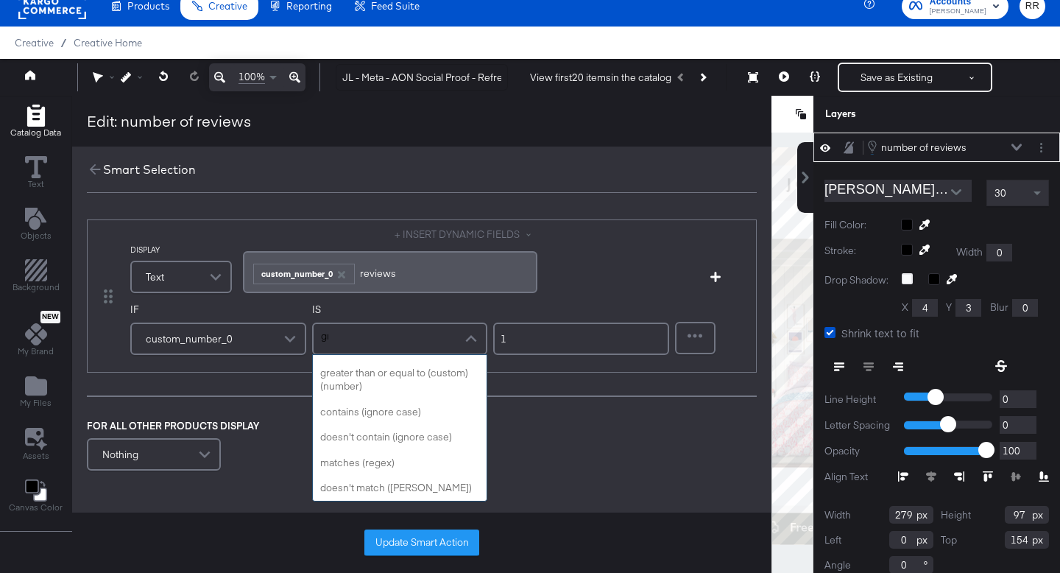
scroll to position [0, 0]
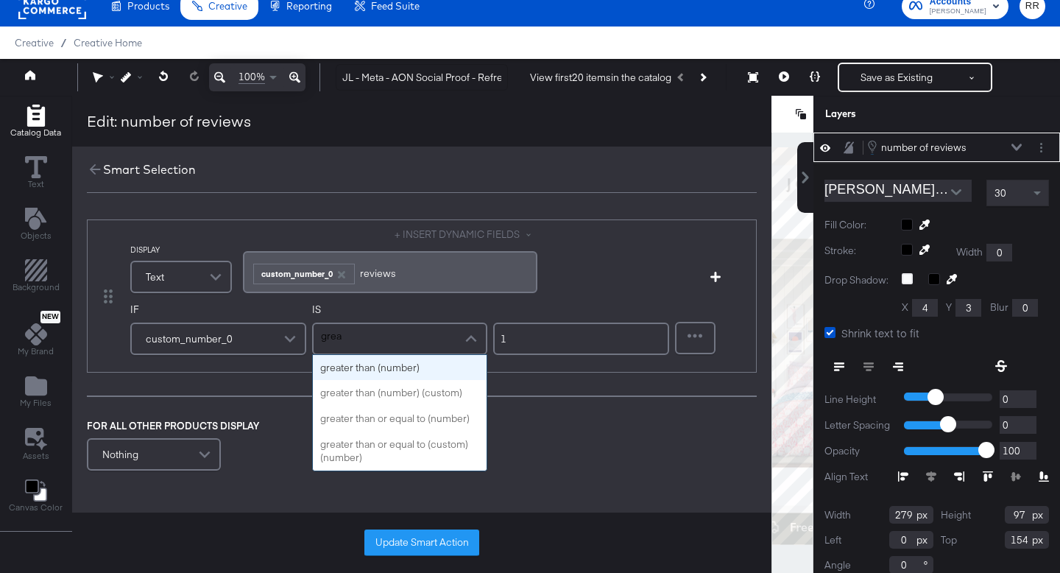
type input "great"
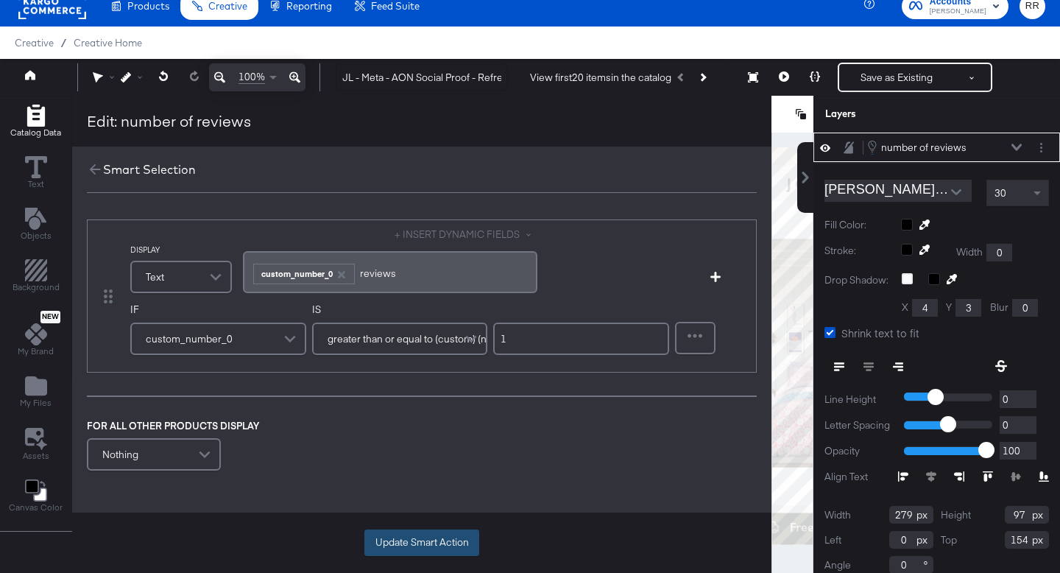
click at [419, 542] on button "Update Smart Action" at bounding box center [421, 542] width 115 height 27
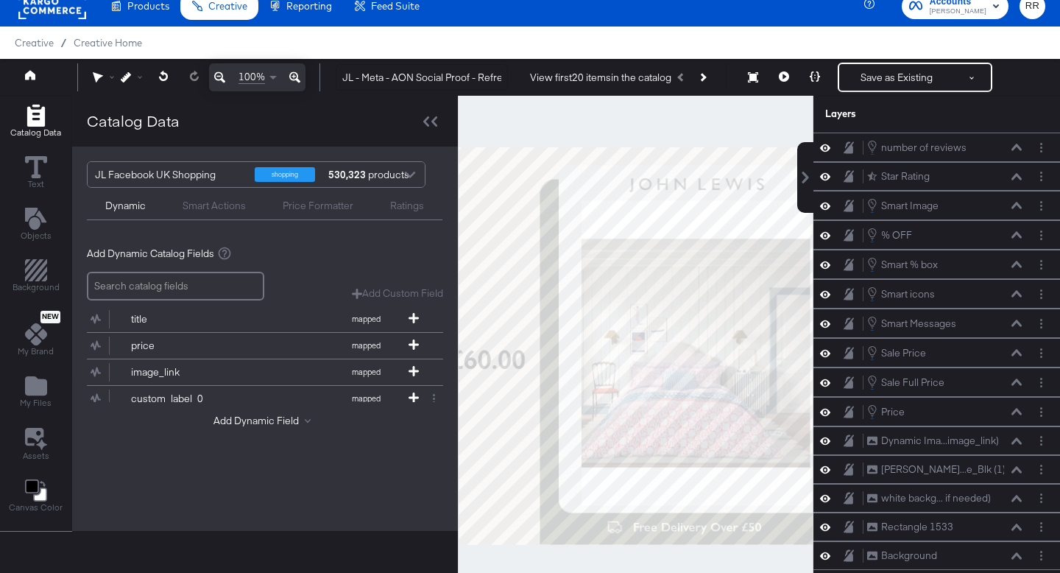
click at [546, 116] on div at bounding box center [636, 346] width 356 height 500
click at [428, 120] on icon at bounding box center [430, 121] width 14 height 10
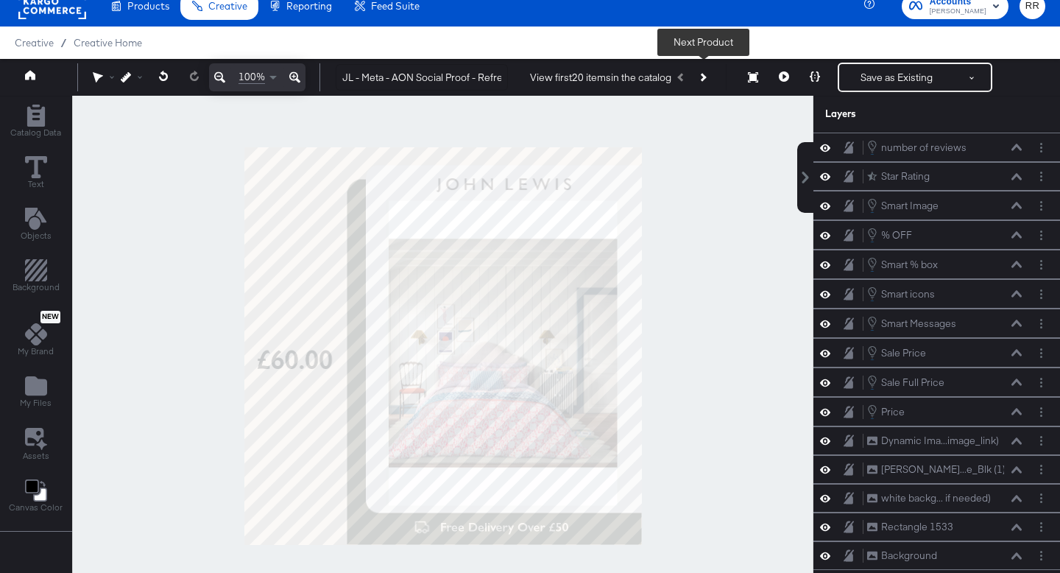
click at [707, 80] on button "Next Product" at bounding box center [702, 77] width 21 height 27
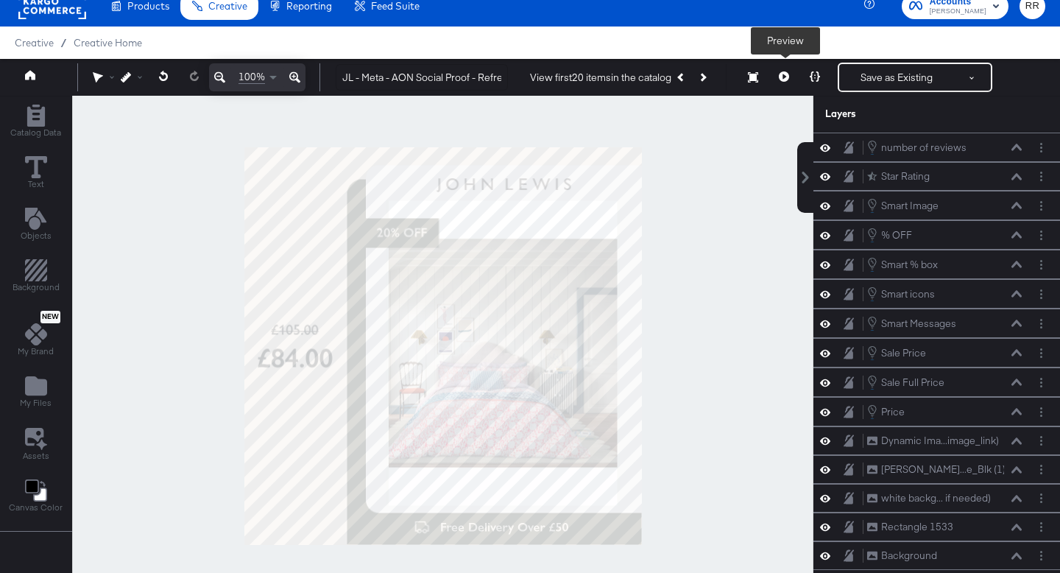
click at [787, 77] on icon at bounding box center [784, 76] width 10 height 10
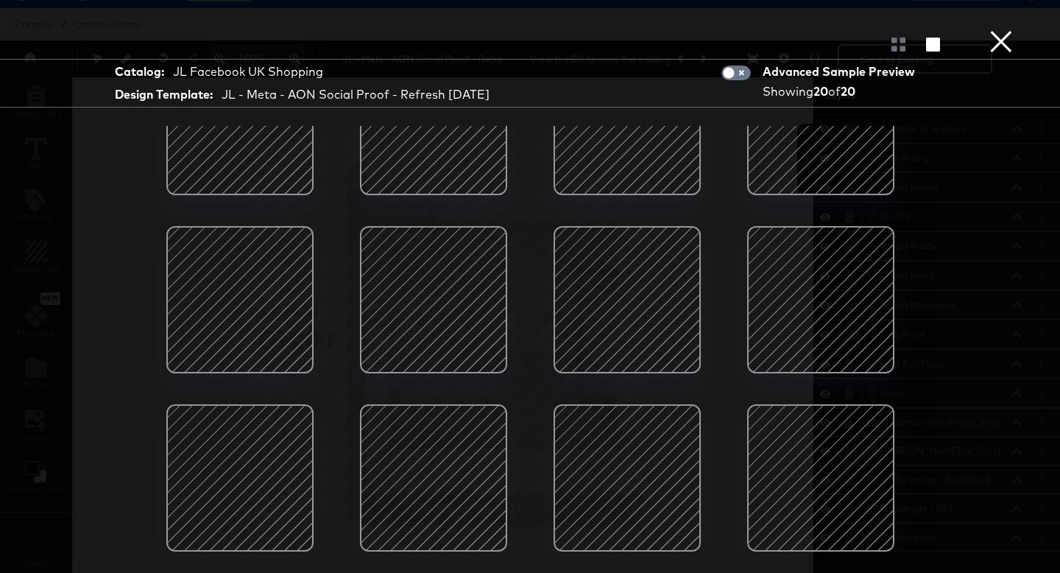
scroll to position [38, 0]
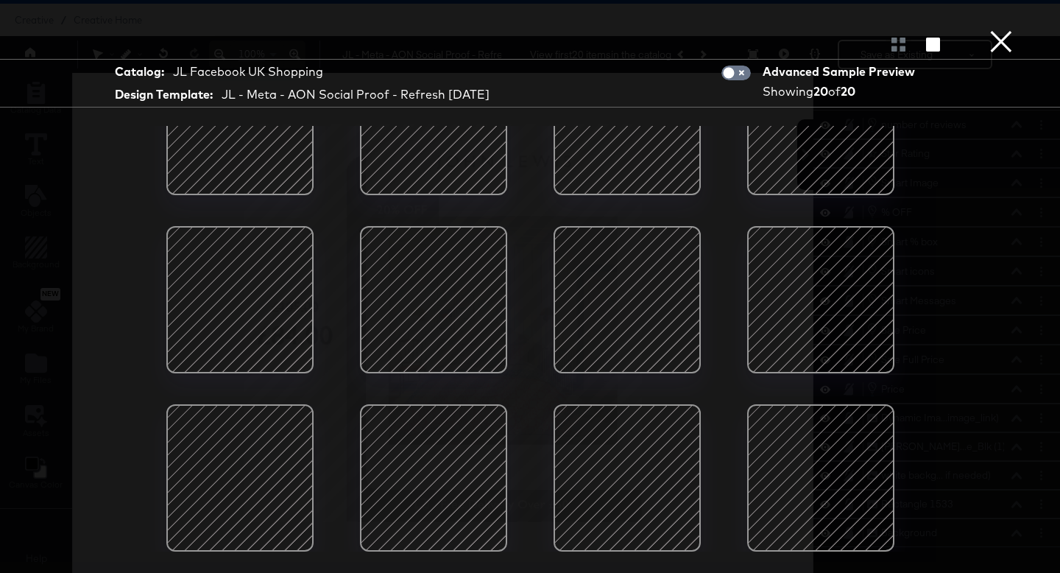
click at [1009, 29] on button "×" at bounding box center [1001, 14] width 29 height 29
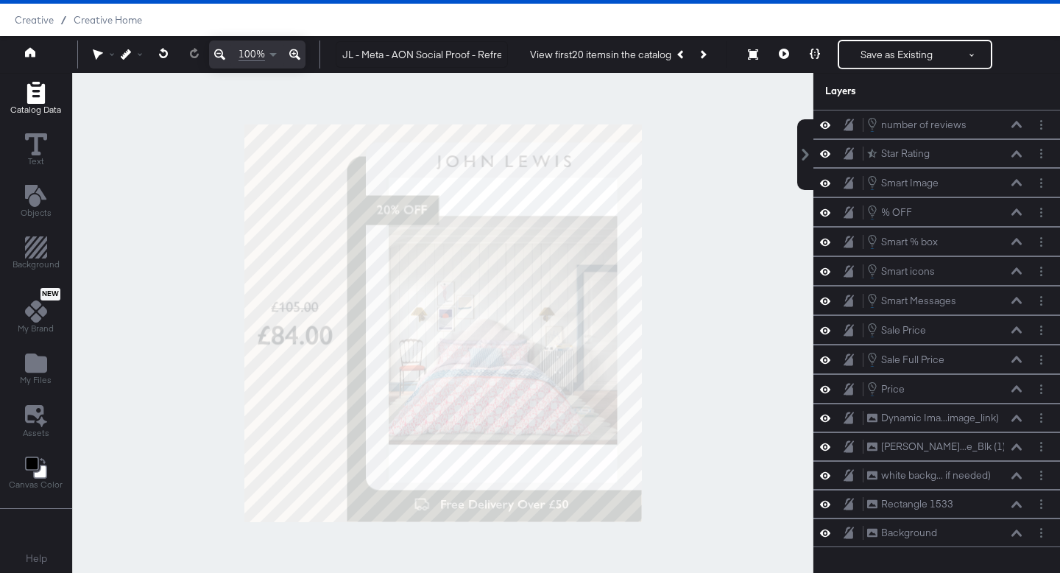
click at [40, 102] on icon "Add Rectangle" at bounding box center [36, 93] width 18 height 22
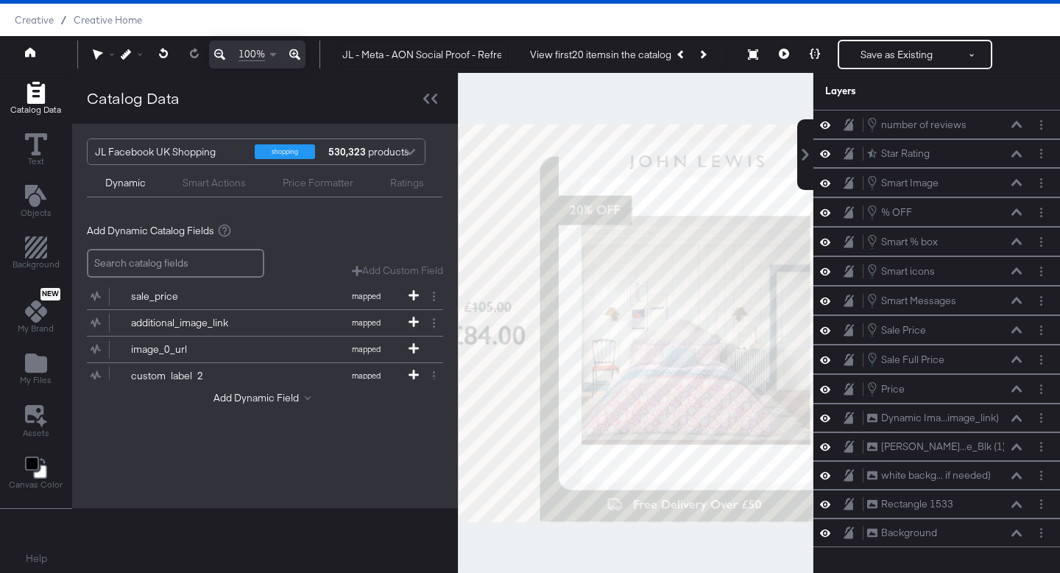
scroll to position [222, 0]
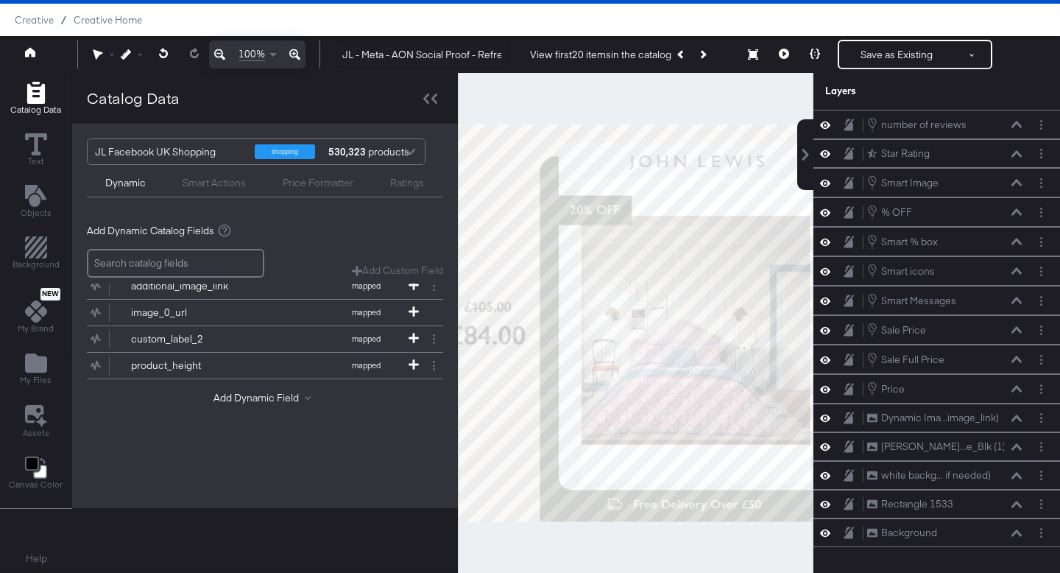
click at [211, 265] on input "search" at bounding box center [175, 263] width 177 height 29
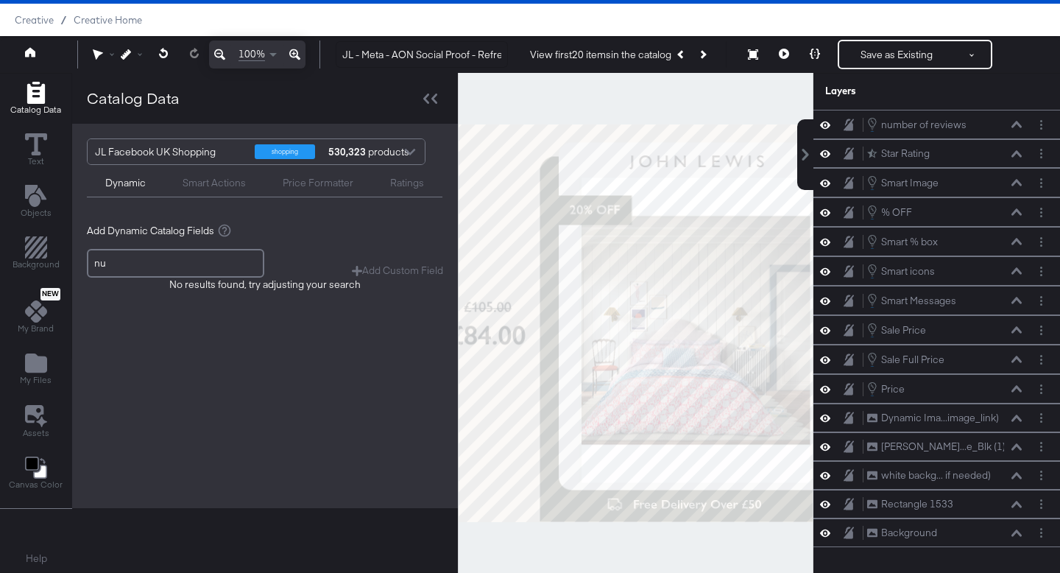
type input "n"
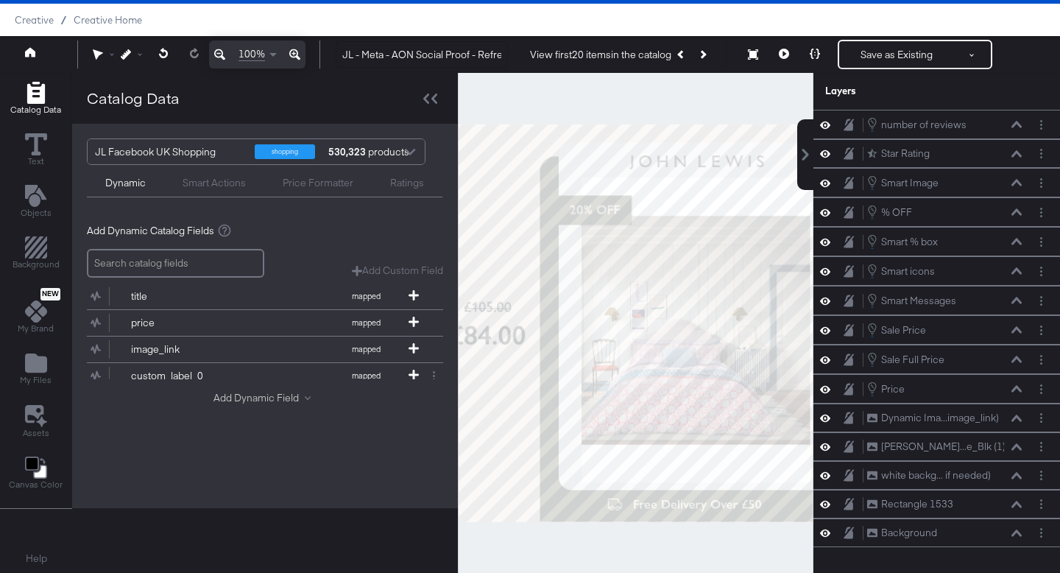
click at [247, 400] on button "Add Dynamic Field" at bounding box center [265, 398] width 103 height 14
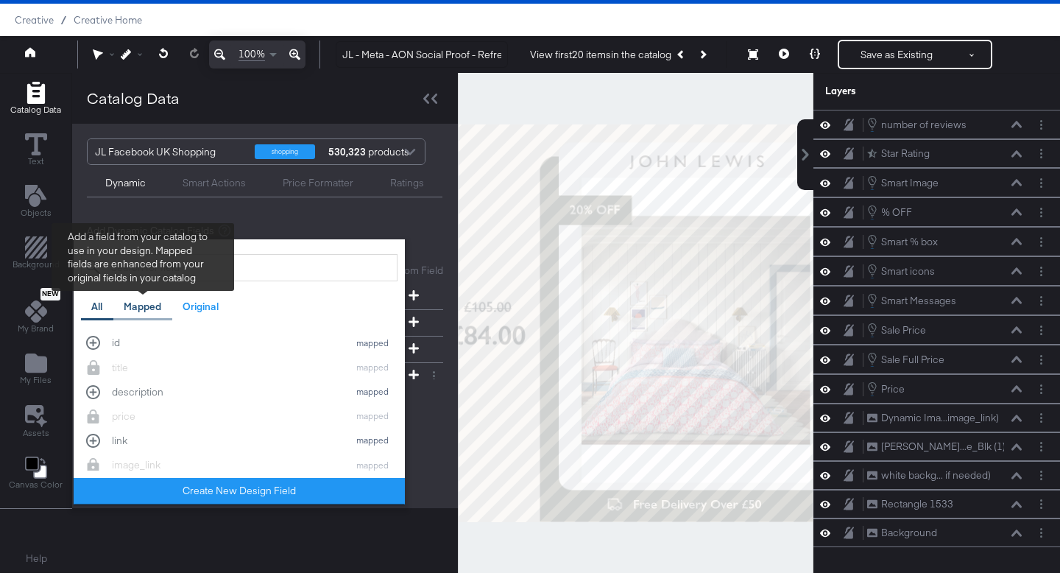
click at [147, 303] on div "Mapped" at bounding box center [143, 307] width 38 height 14
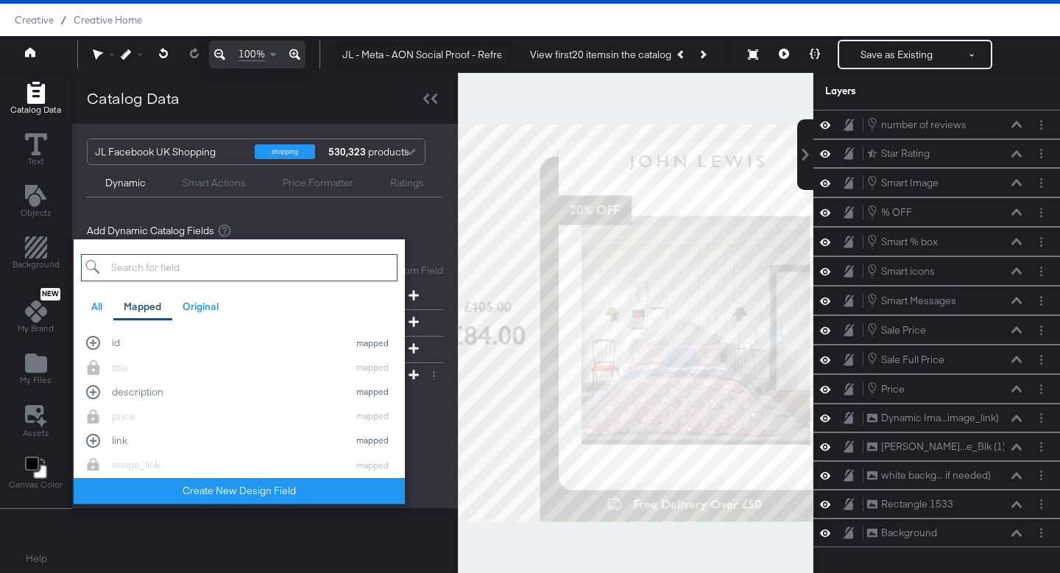
click at [206, 266] on input "search" at bounding box center [239, 267] width 317 height 27
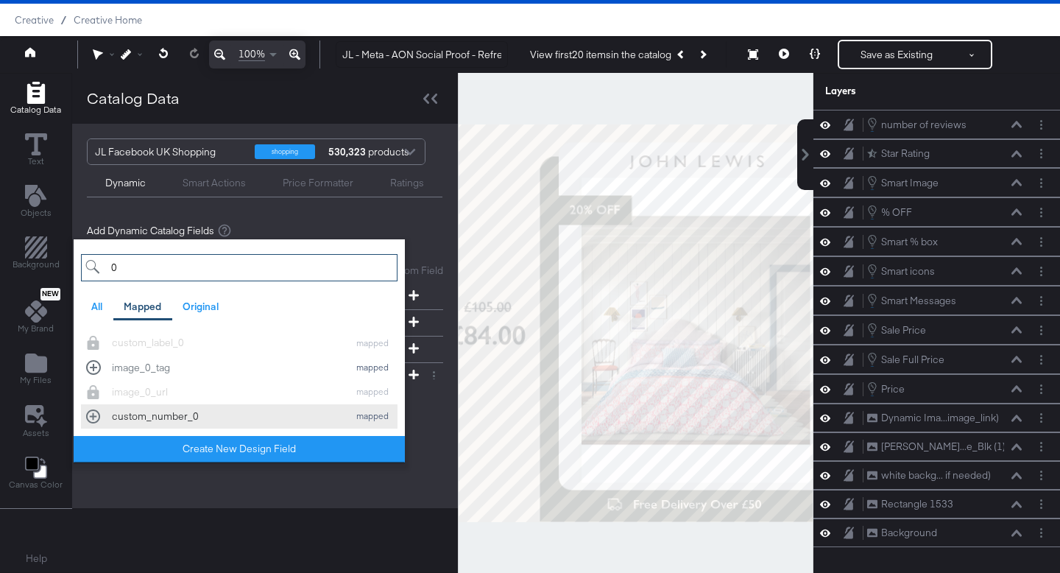
type input "0"
click at [200, 420] on div "custom_number_0" at bounding box center [226, 416] width 229 height 14
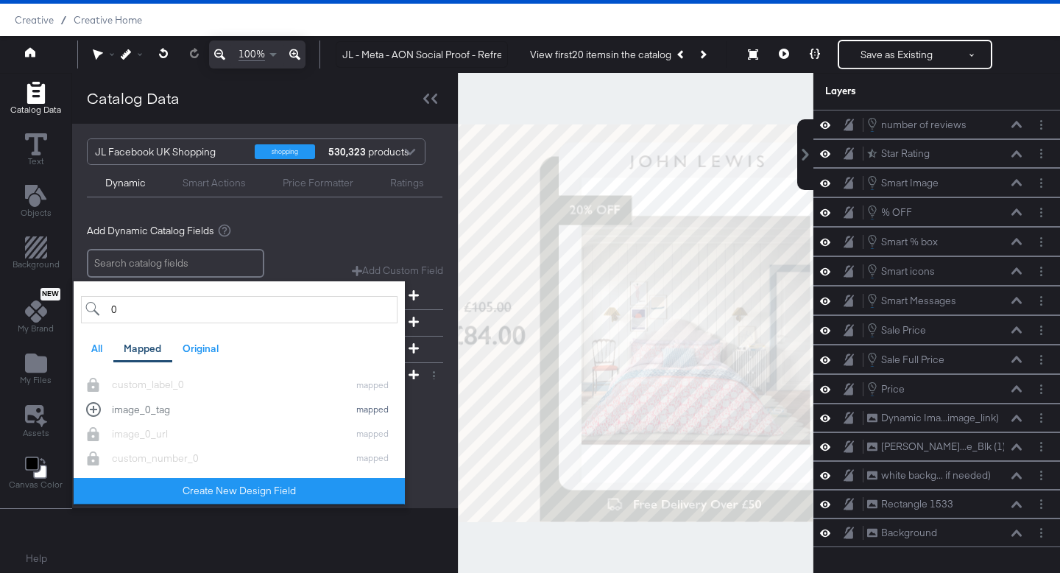
click at [293, 244] on div "Add Dynamic Catalog Fields Add Custom Field Create a custom field based on an e…" at bounding box center [265, 317] width 356 height 211
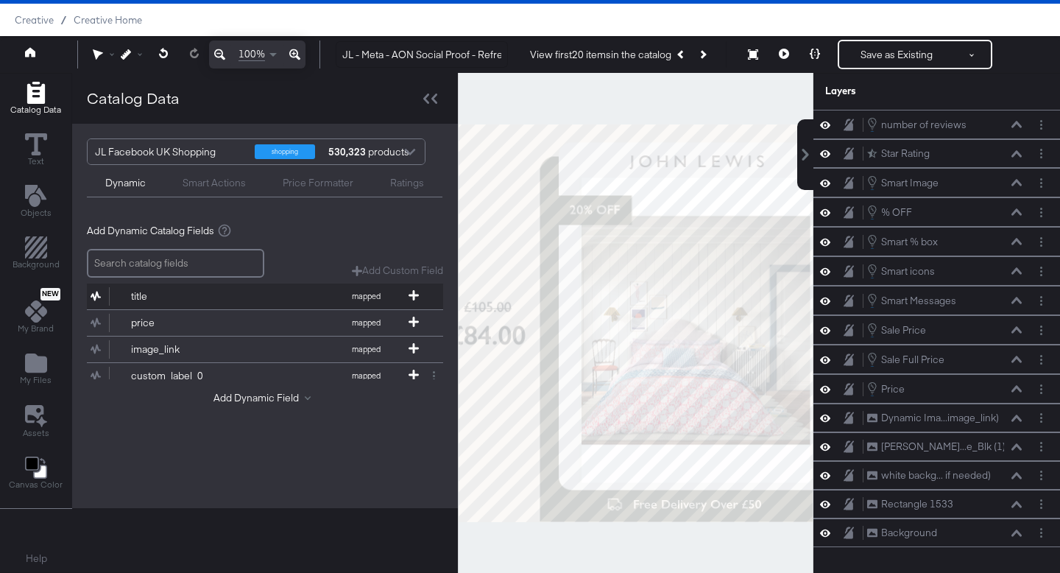
scroll to position [249, 0]
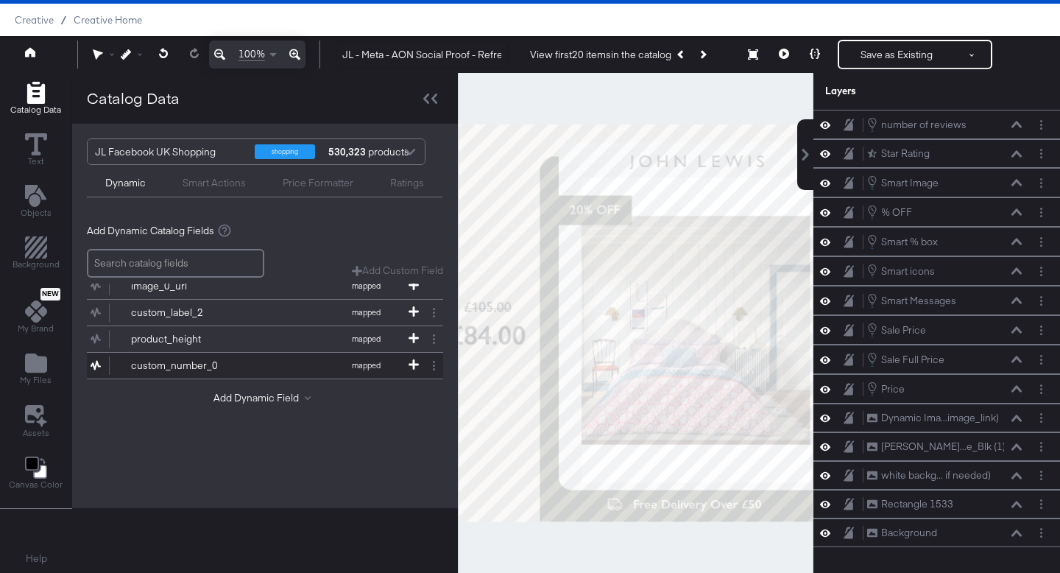
click at [275, 366] on button "custom_number_0 mapped" at bounding box center [256, 366] width 338 height 26
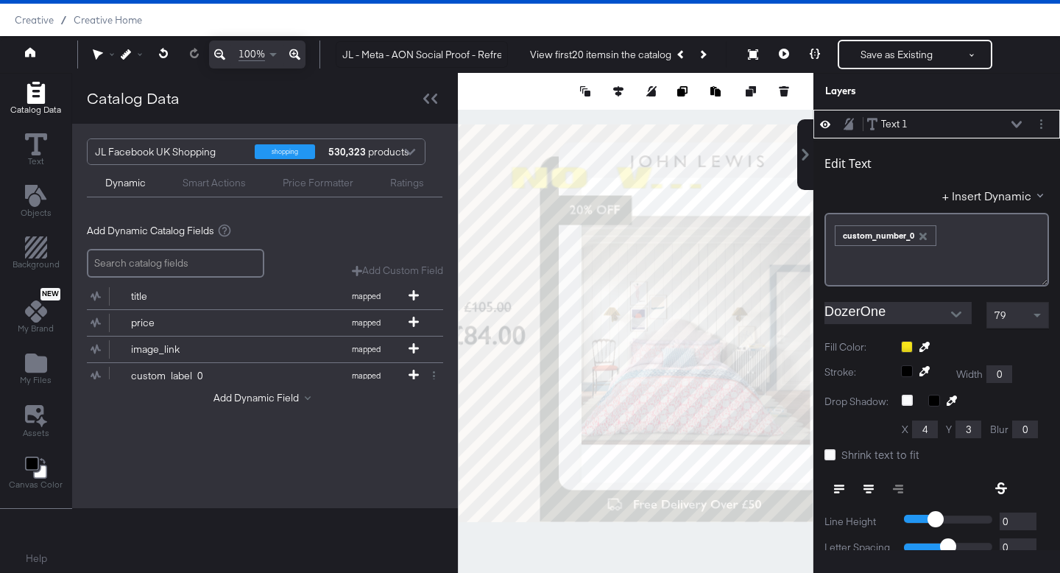
type input "714"
type input "93"
click at [434, 103] on icon at bounding box center [434, 99] width 6 height 10
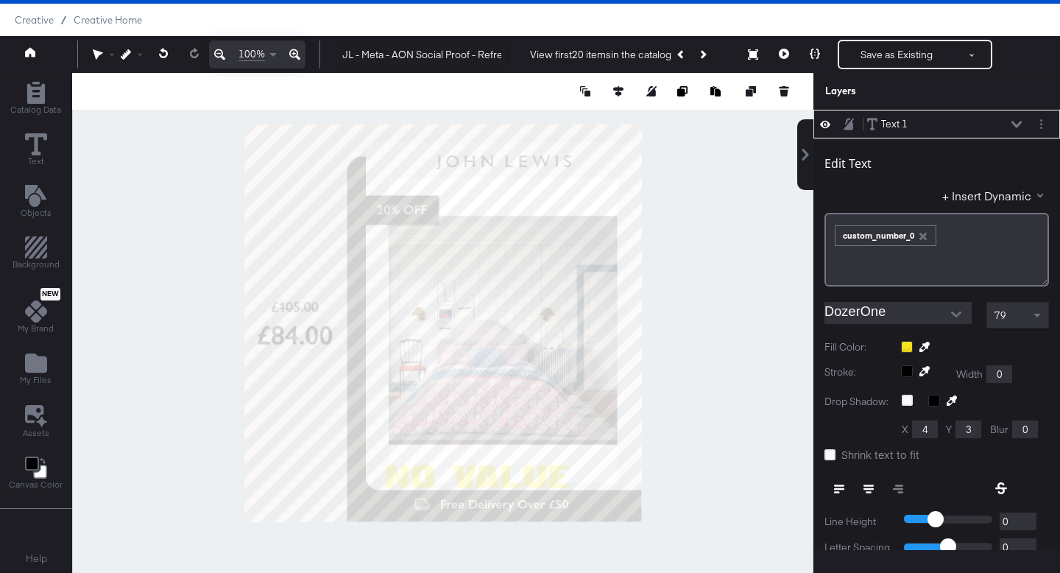
type input "185"
type input "880"
click at [789, 53] on icon at bounding box center [784, 54] width 10 height 10
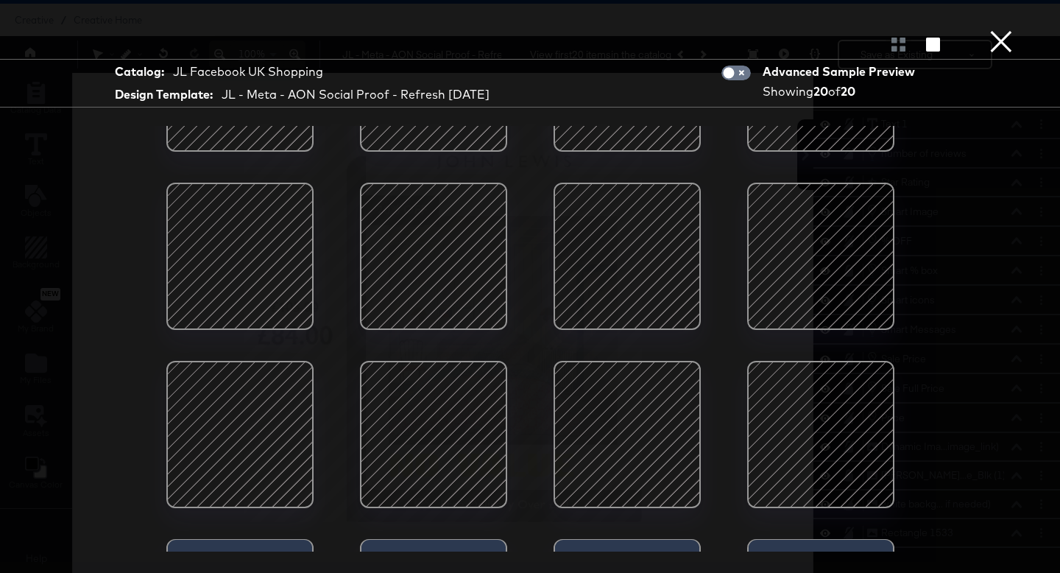
scroll to position [434, 0]
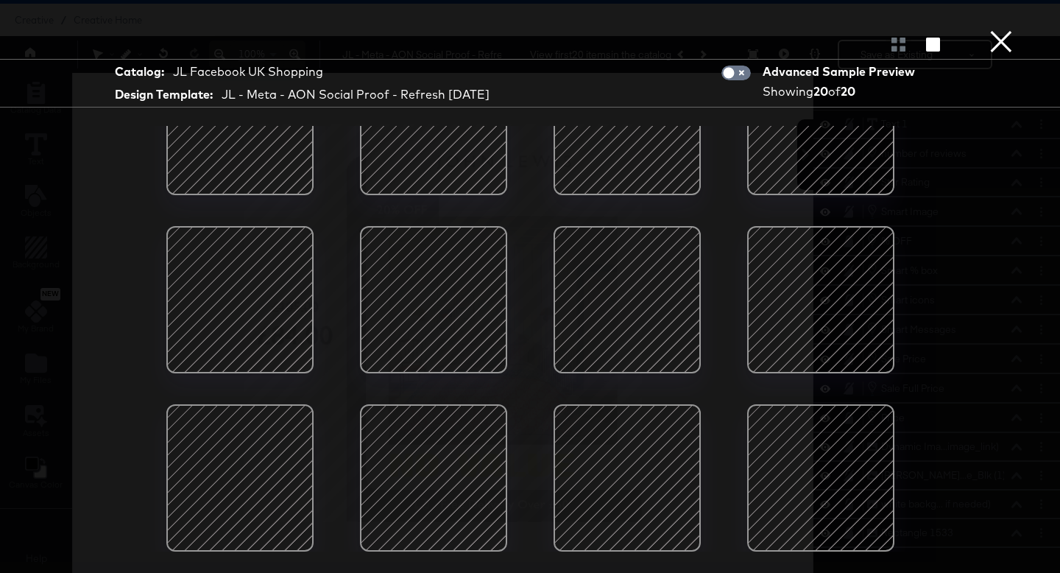
click at [1004, 29] on button "×" at bounding box center [1001, 14] width 29 height 29
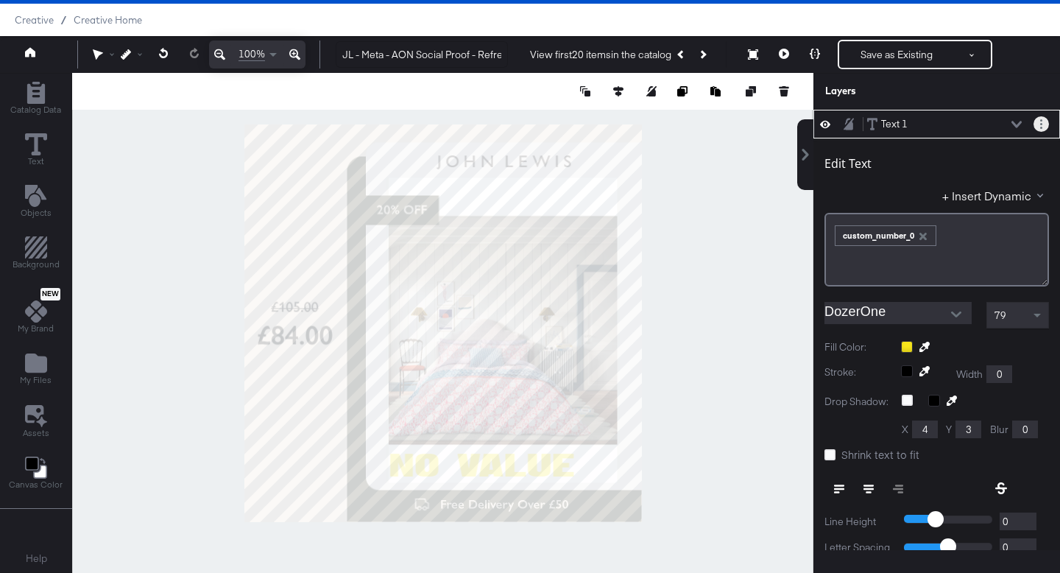
click at [1043, 124] on button "Layer Options" at bounding box center [1041, 123] width 15 height 15
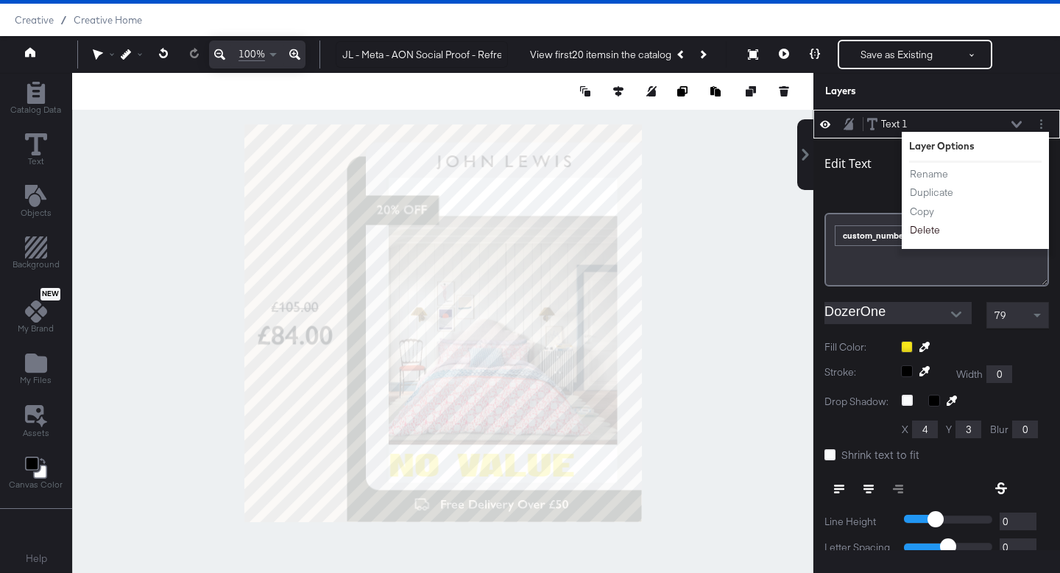
click at [926, 234] on button "Delete" at bounding box center [925, 229] width 32 height 15
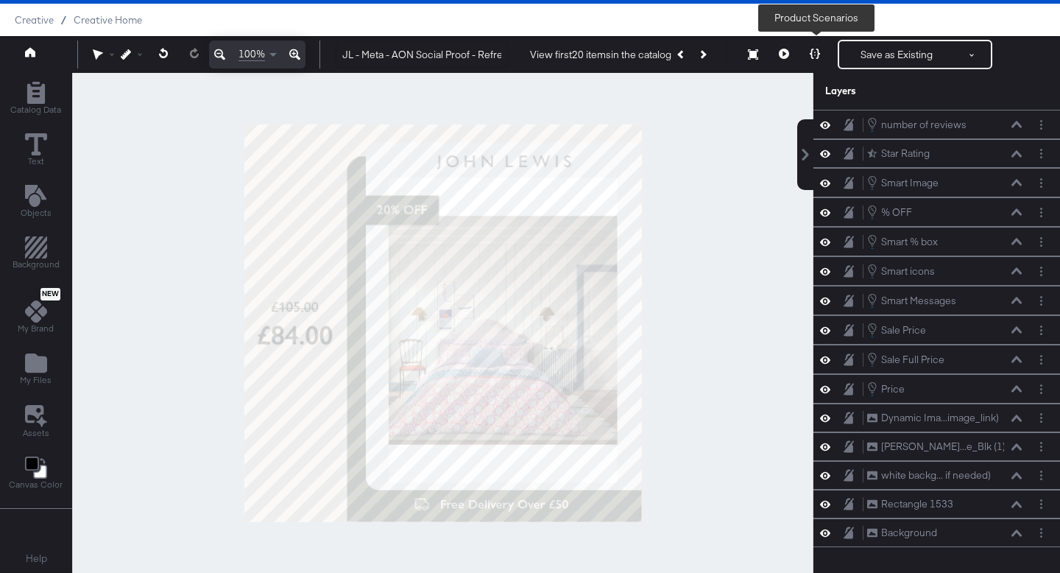
click at [817, 54] on icon at bounding box center [815, 54] width 10 height 10
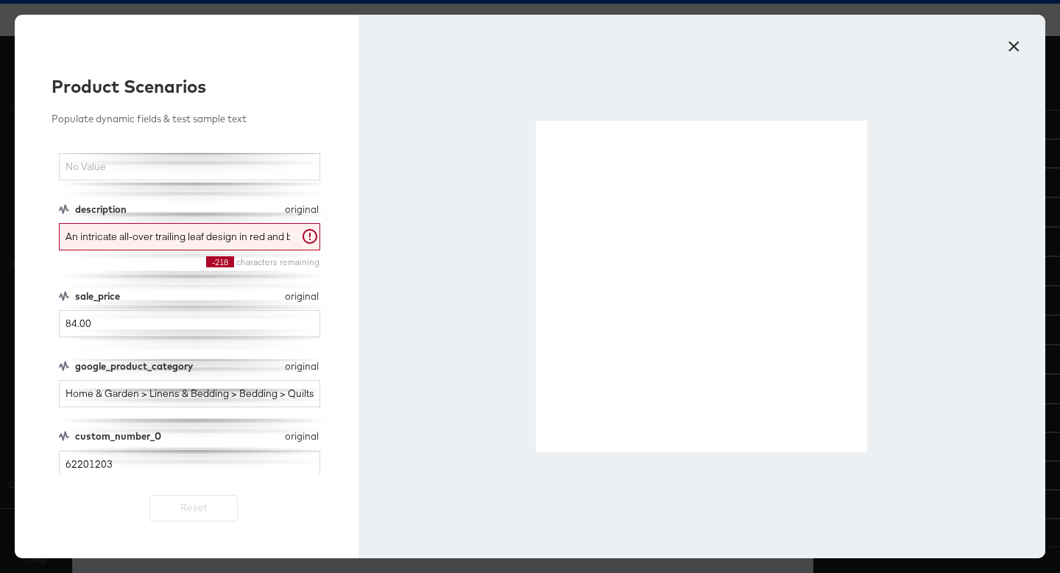
scroll to position [372, 0]
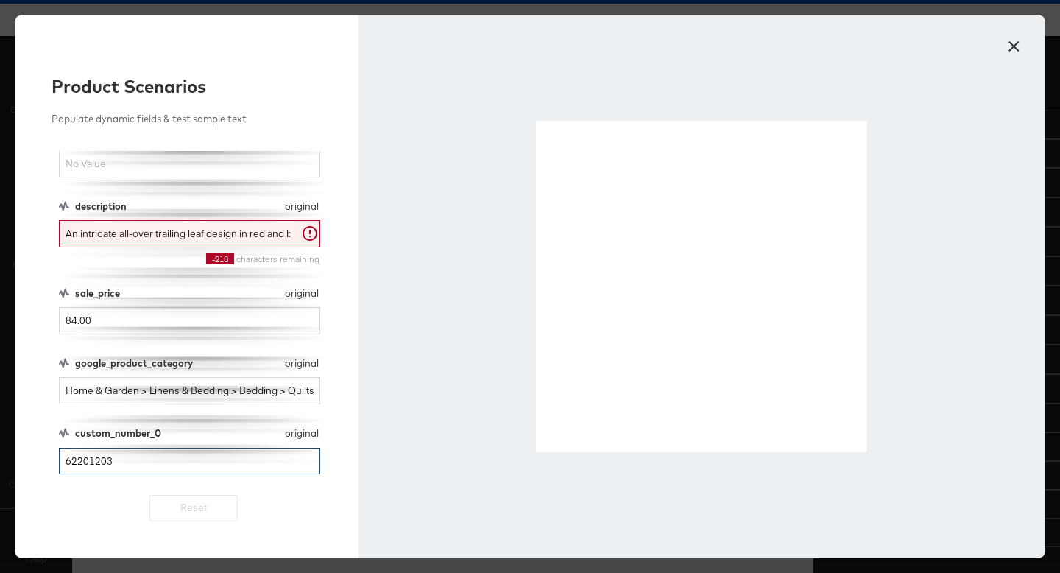
click at [163, 465] on input "62201203" at bounding box center [189, 461] width 261 height 27
click at [160, 437] on div "custom_number_0" at bounding box center [176, 433] width 202 height 14
click at [150, 459] on input "62201203" at bounding box center [189, 461] width 261 height 27
drag, startPoint x: 150, startPoint y: 459, endPoint x: 7, endPoint y: 447, distance: 143.3
click at [7, 447] on div "× Product Scenarios Populate dynamic fields & test sample text description mapp…" at bounding box center [530, 286] width 1060 height 573
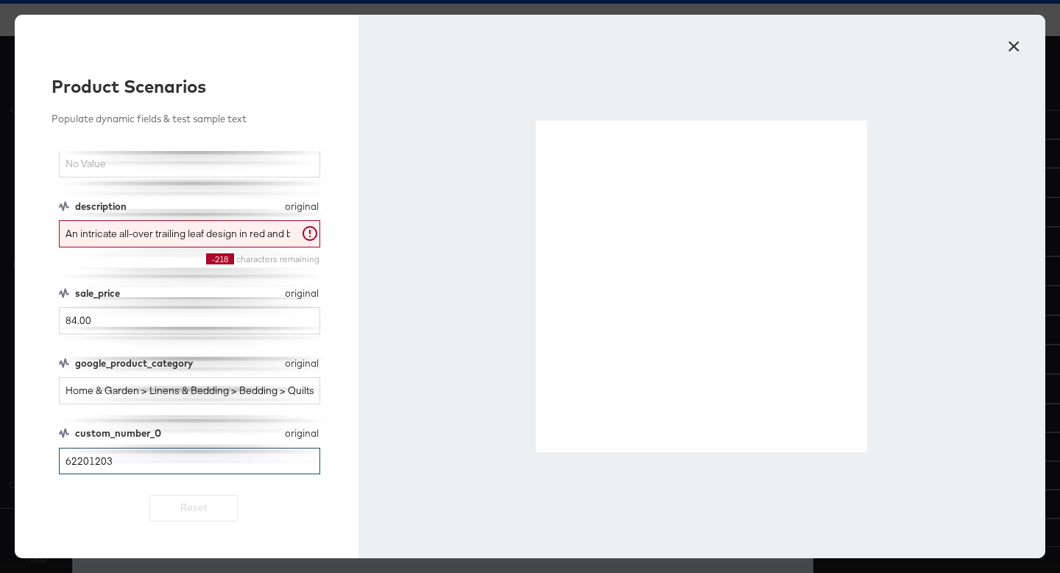
type input "5"
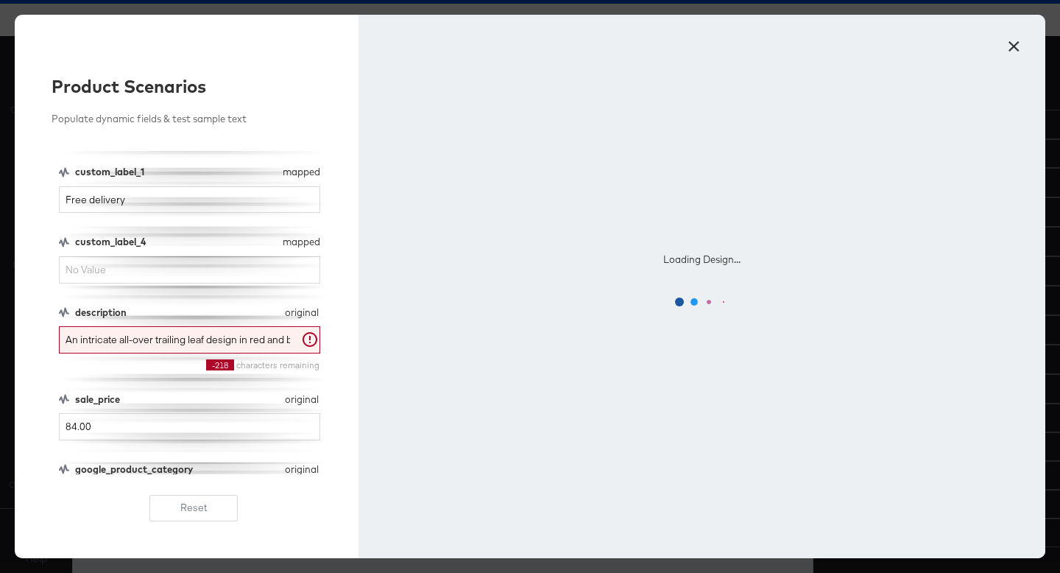
scroll to position [230, 0]
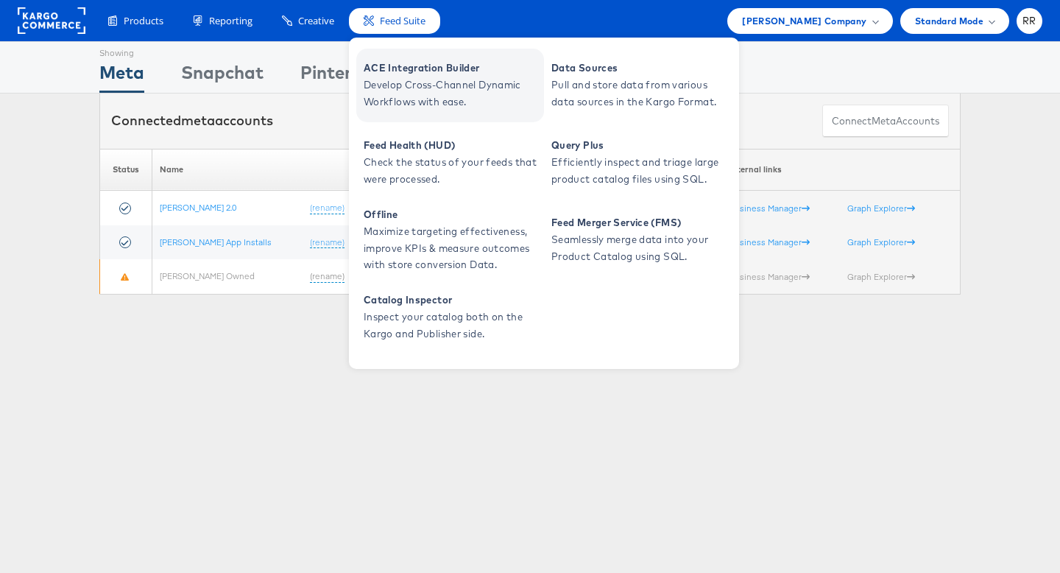
click at [392, 71] on span "ACE Integration Builder" at bounding box center [452, 68] width 177 height 17
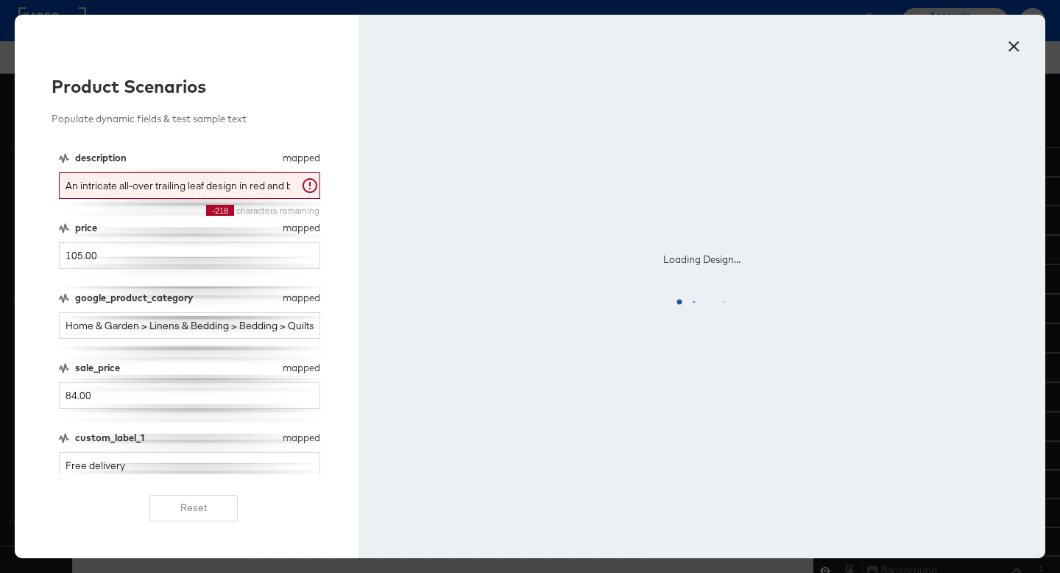
click at [107, 522] on input "custom_label_4" at bounding box center [189, 535] width 261 height 27
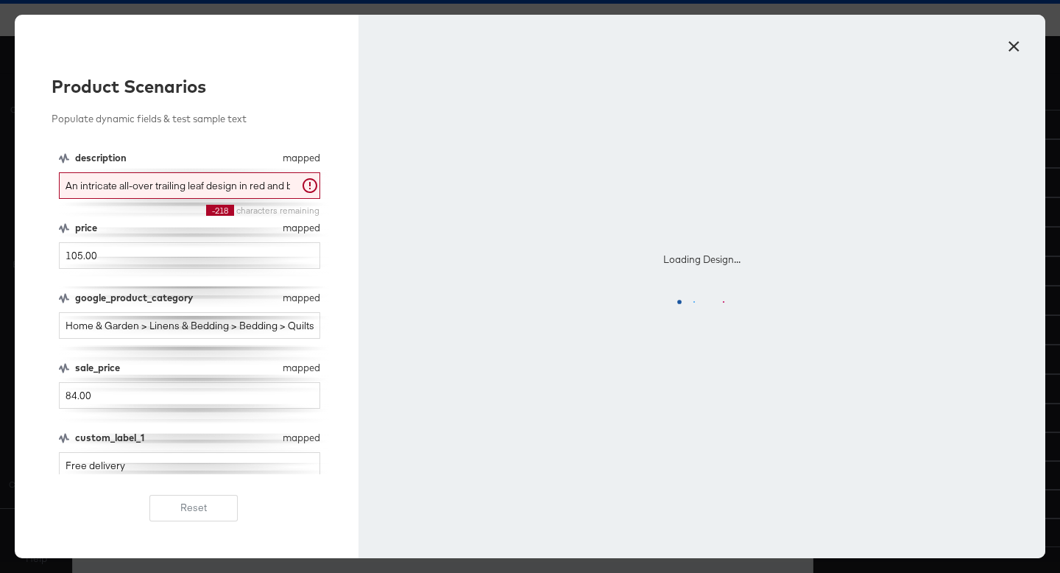
scroll to position [230, 0]
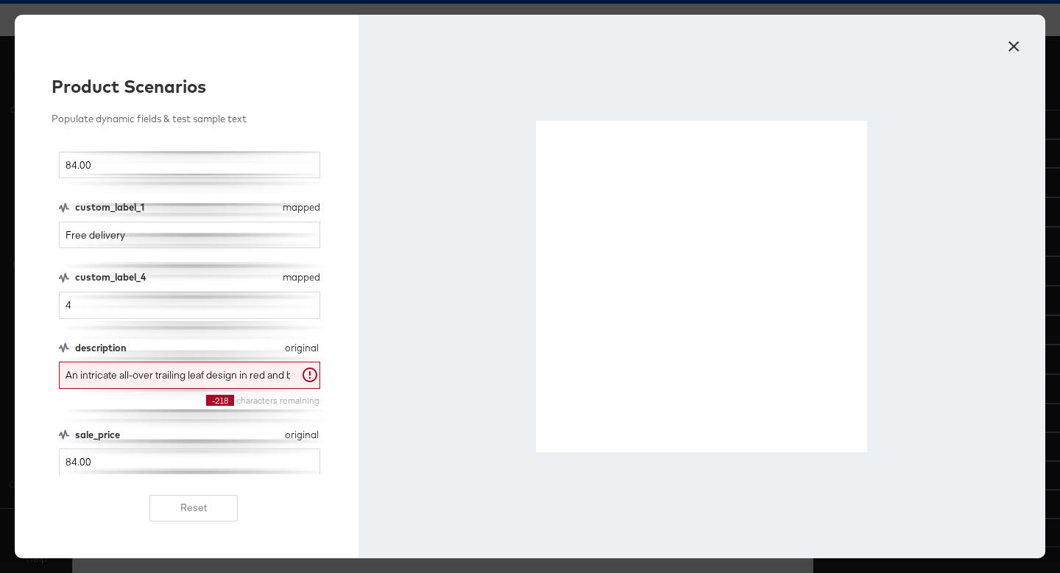
type input "4"
click at [1012, 49] on button "×" at bounding box center [1014, 42] width 27 height 27
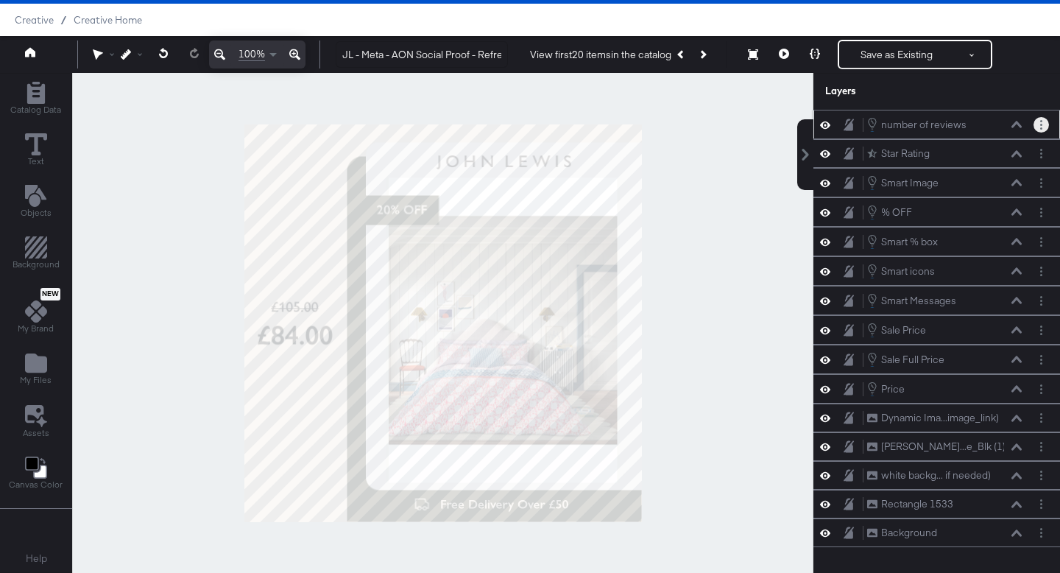
click at [1039, 126] on button "Layer Options" at bounding box center [1041, 124] width 15 height 15
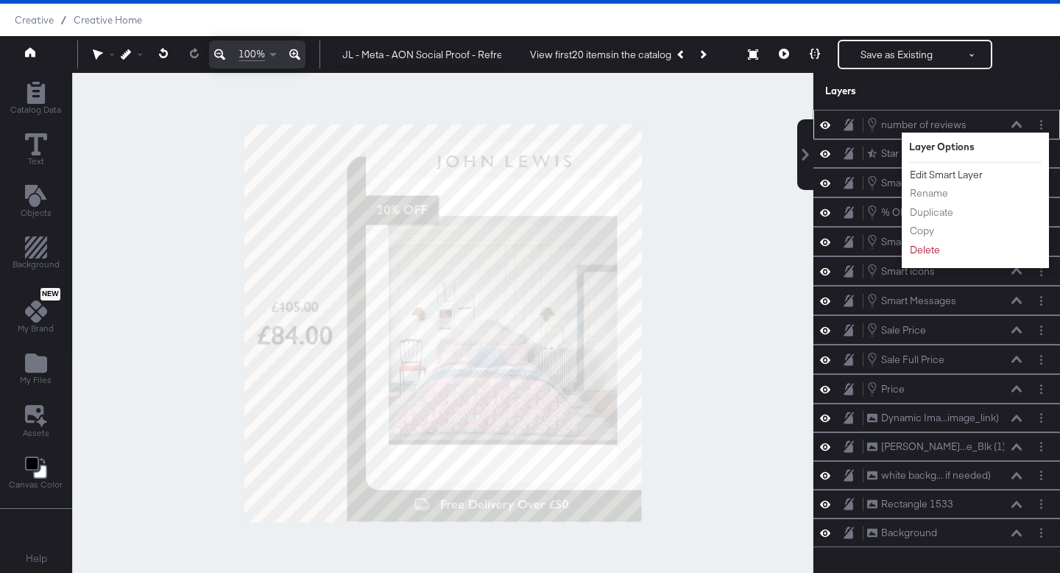
click at [970, 180] on button "Edit Smart Layer" at bounding box center [946, 174] width 74 height 15
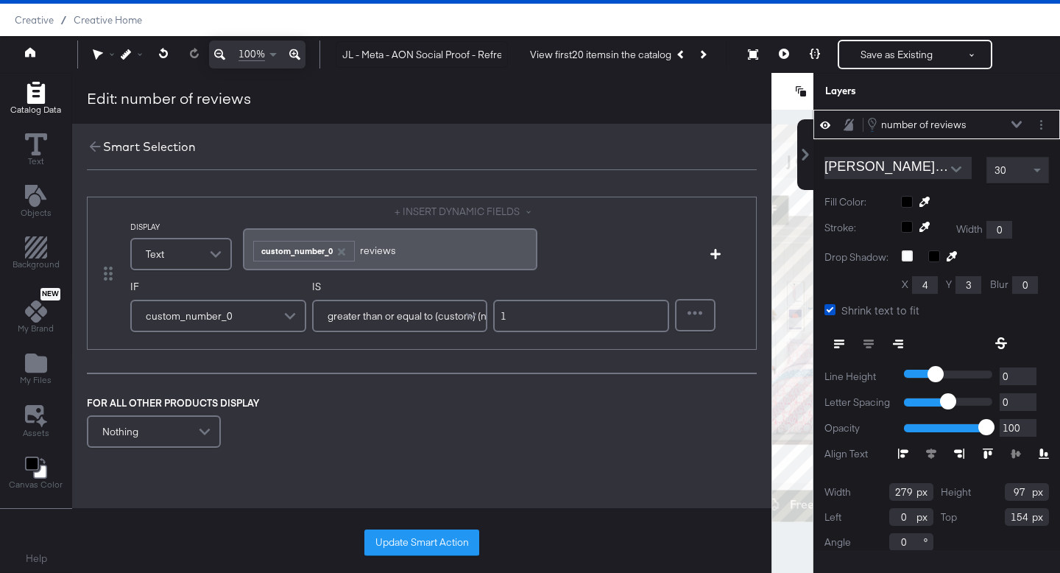
click at [364, 250] on span "reviews ﻿" at bounding box center [379, 250] width 38 height 13
click at [371, 250] on span "reviews ﻿" at bounding box center [379, 250] width 38 height 13
click at [389, 549] on button "Update Smart Action" at bounding box center [421, 542] width 115 height 27
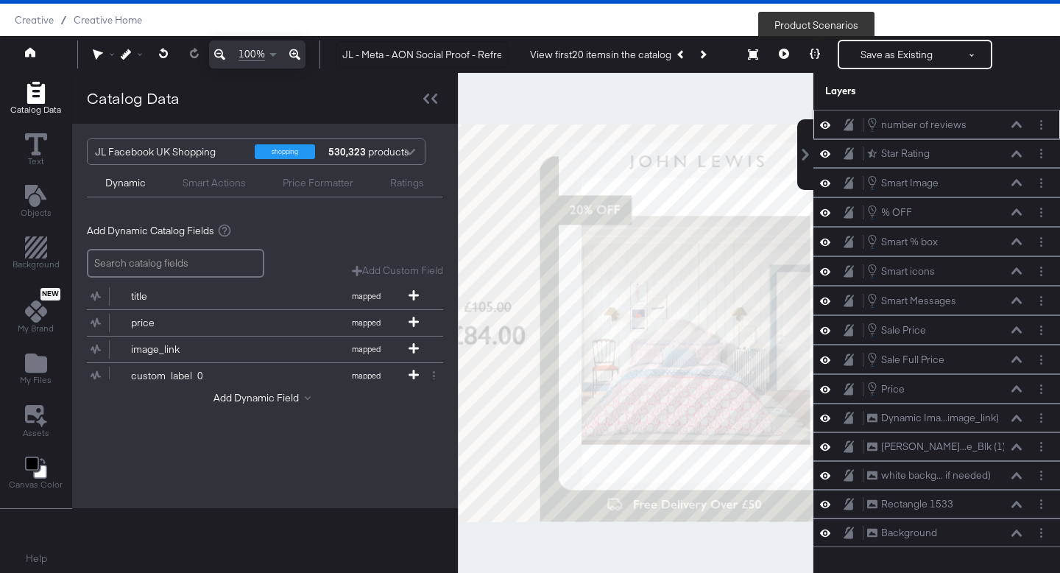
click at [811, 52] on button at bounding box center [815, 54] width 31 height 29
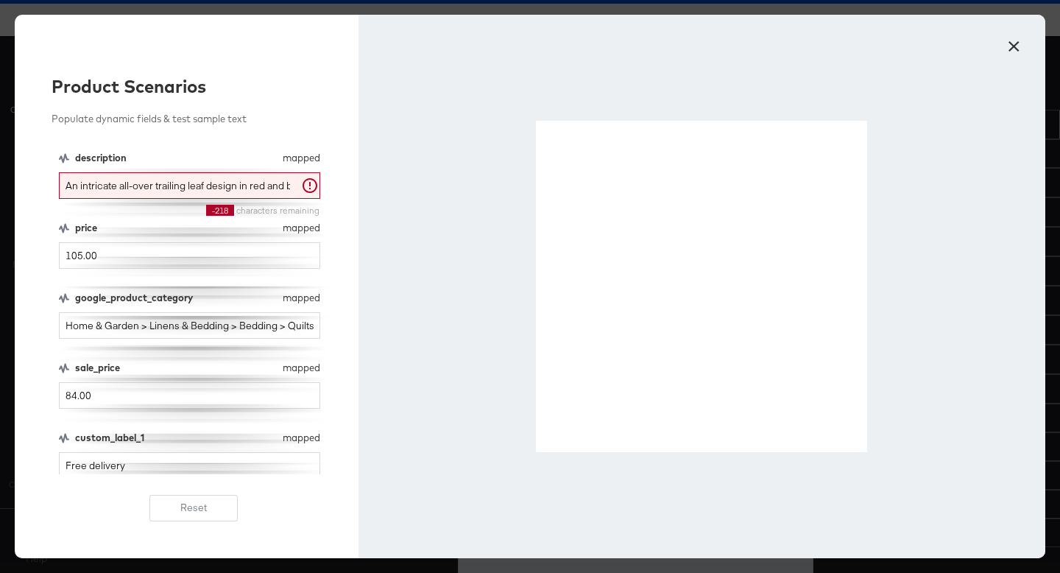
click at [1015, 43] on button "×" at bounding box center [1014, 42] width 27 height 27
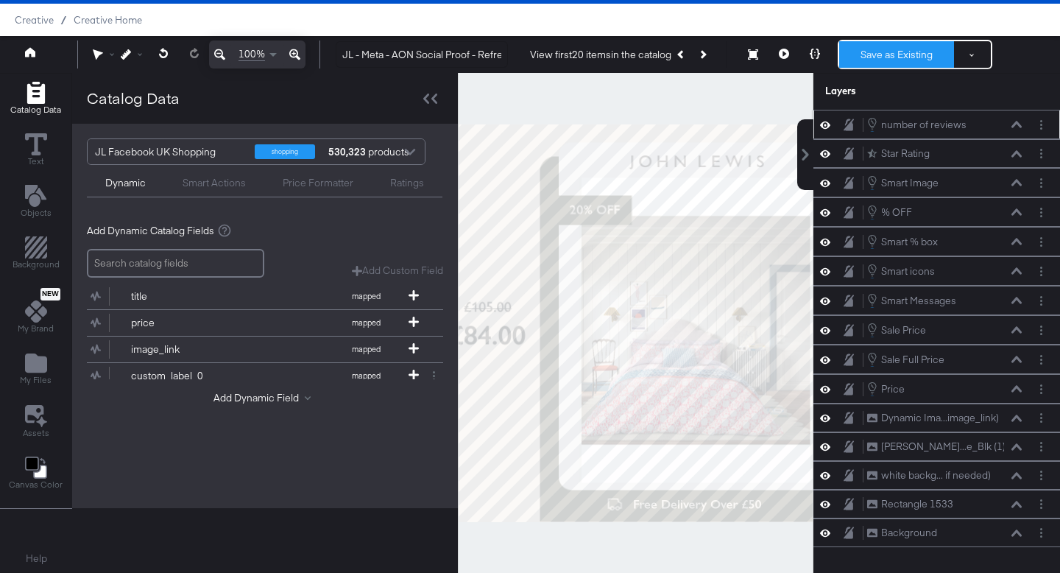
click at [867, 60] on button "Save as Existing" at bounding box center [896, 54] width 115 height 27
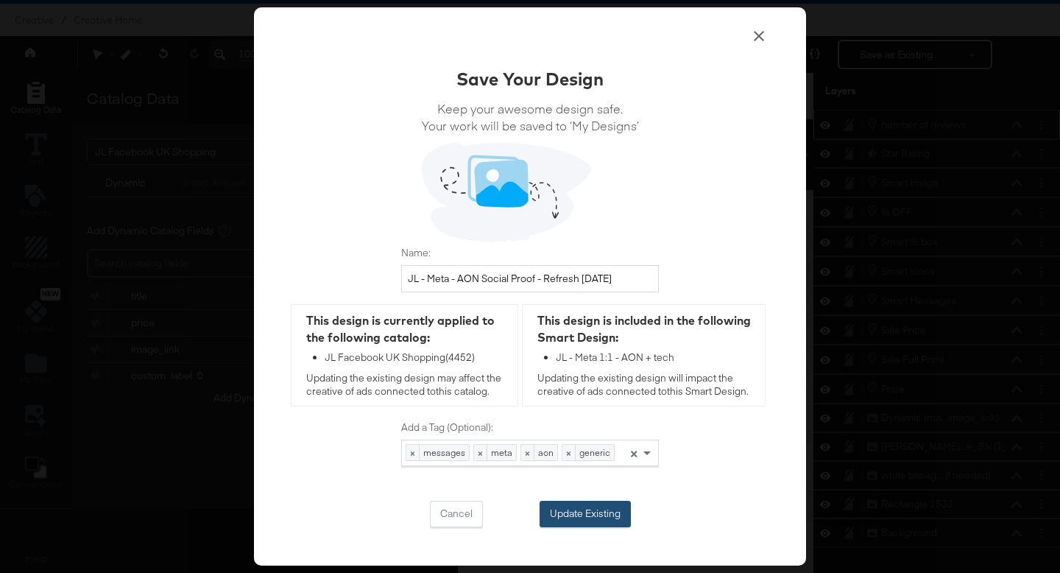
click at [566, 510] on button "Update Existing" at bounding box center [585, 514] width 91 height 27
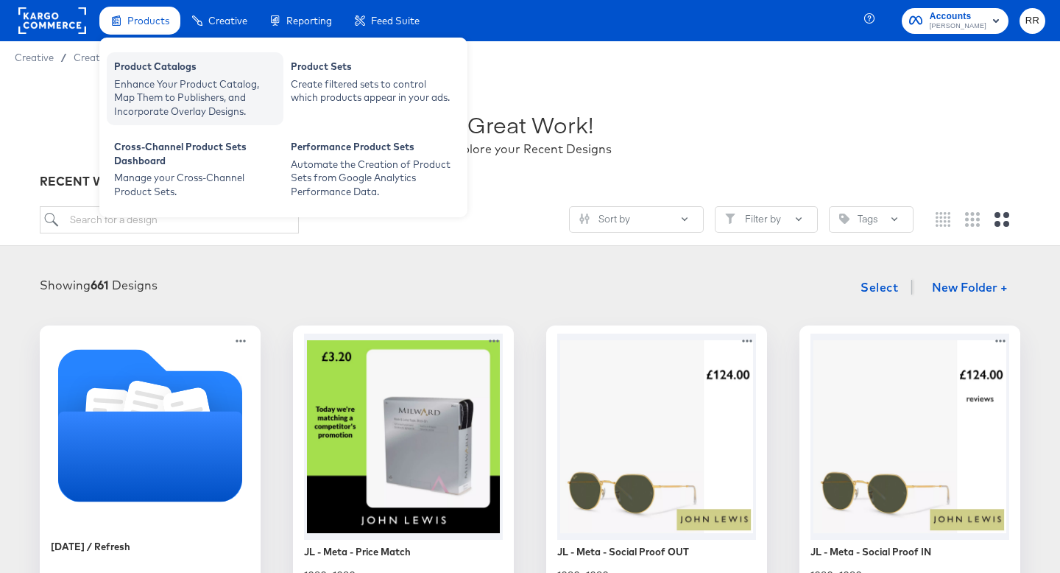
click at [147, 79] on div "Enhance Your Product Catalog, Map Them to Publishers, and Incorporate Overlay D…" at bounding box center [195, 97] width 162 height 41
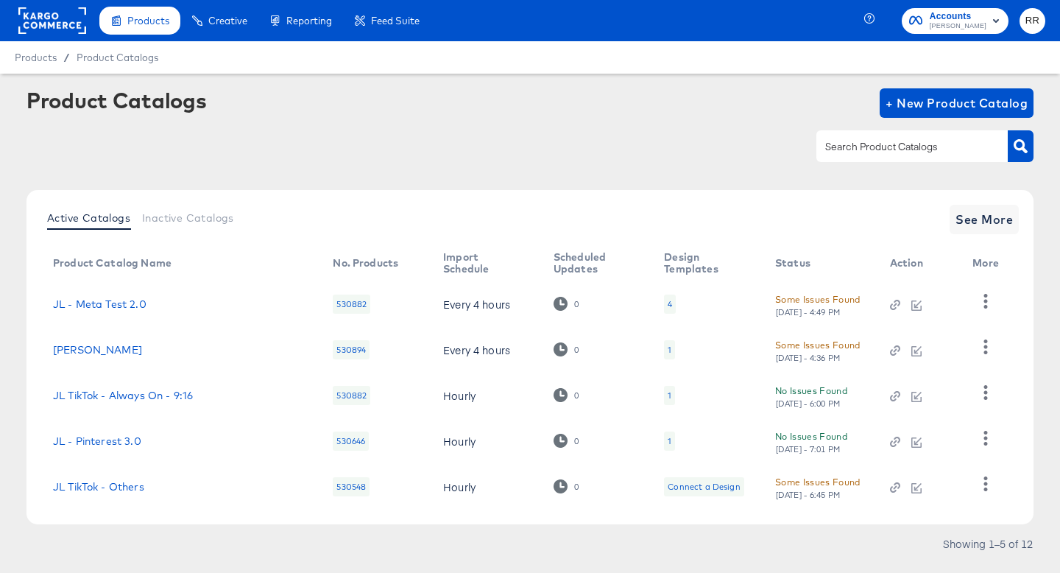
click at [894, 156] on div at bounding box center [911, 145] width 191 height 31
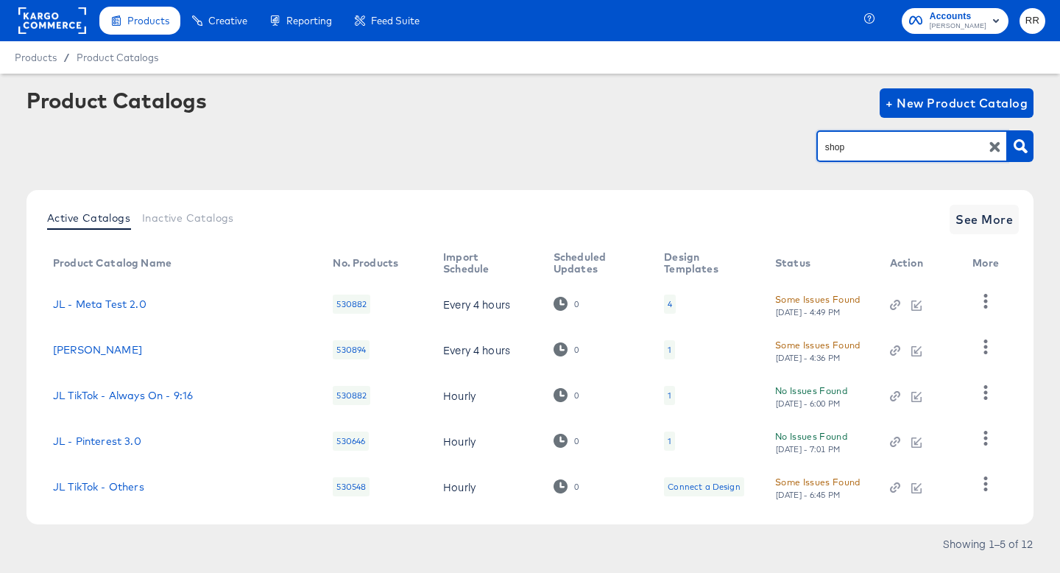
type input "shop"
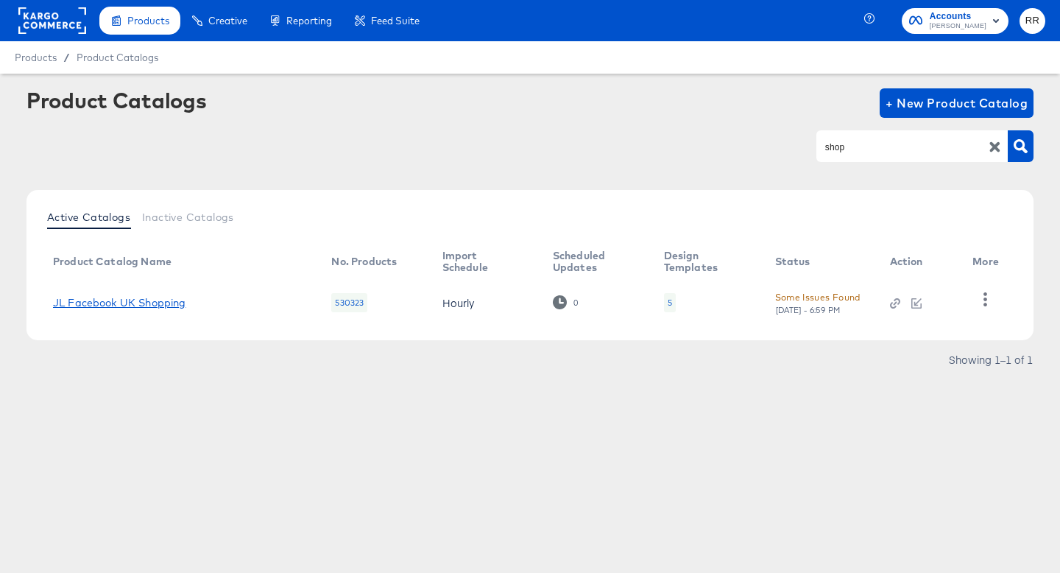
click at [151, 301] on link "JL Facebook UK Shopping" at bounding box center [119, 303] width 133 height 12
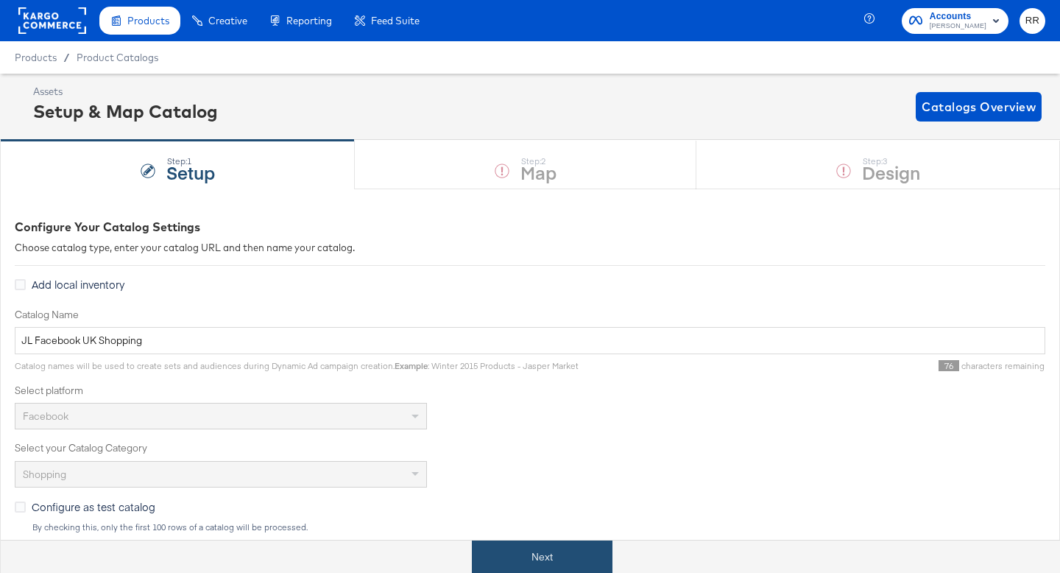
click at [529, 553] on button "Next" at bounding box center [542, 556] width 141 height 33
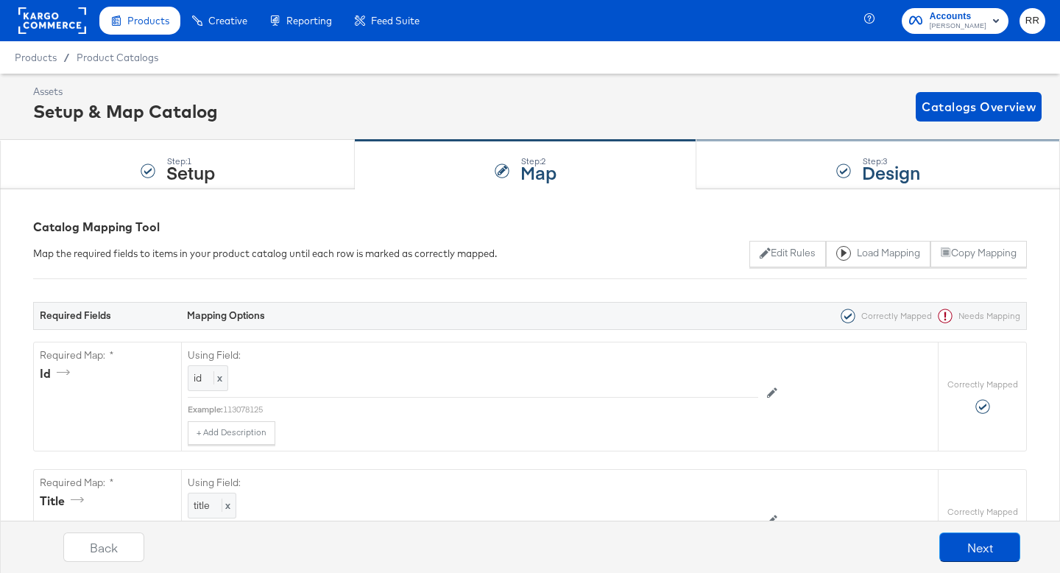
click at [803, 181] on div "Step: 3 Design" at bounding box center [878, 165] width 364 height 49
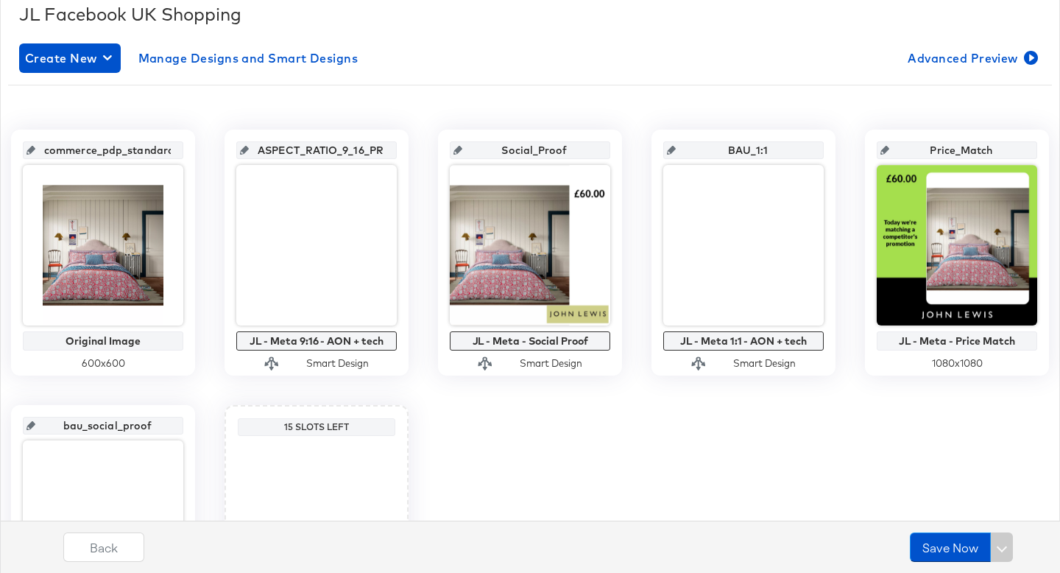
scroll to position [219, 0]
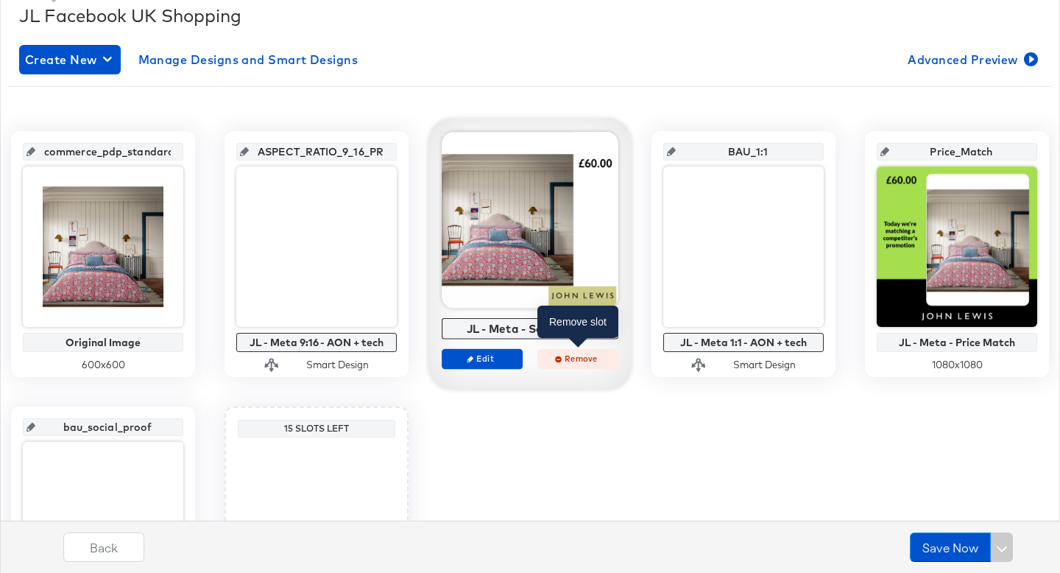
click at [574, 361] on span "Remove" at bounding box center [578, 358] width 68 height 11
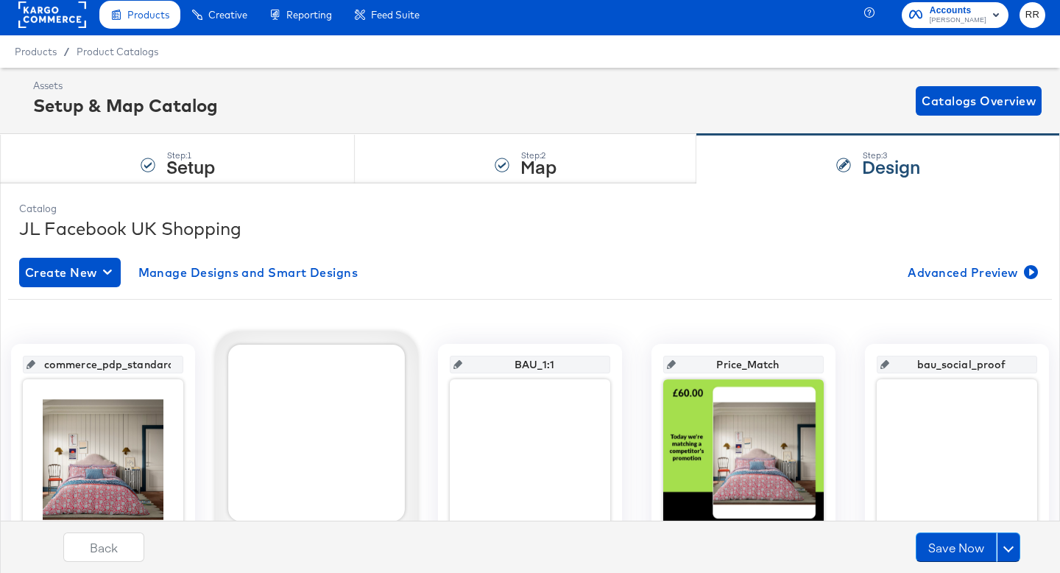
scroll to position [0, 0]
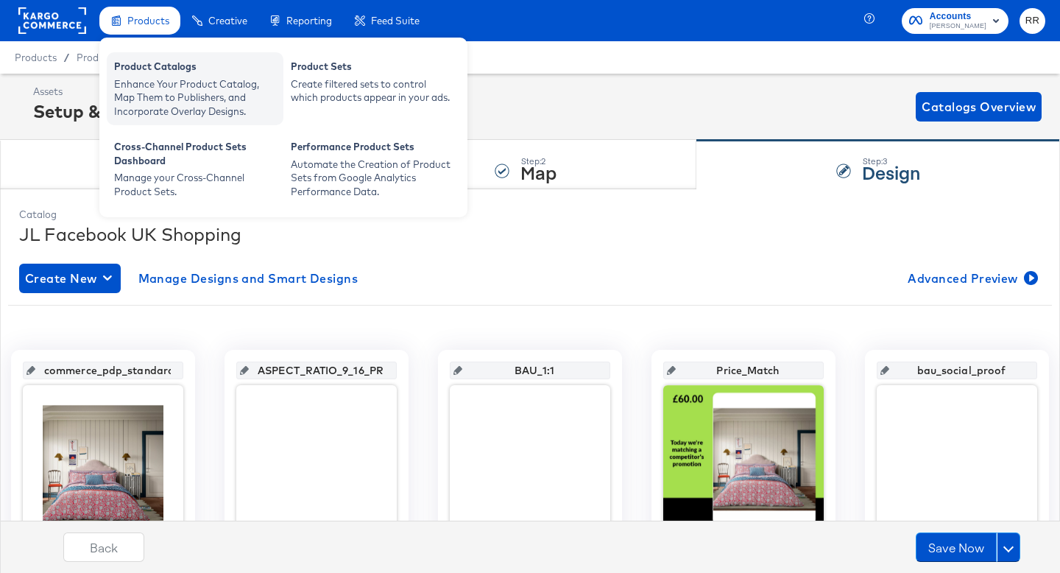
click at [152, 71] on div "Product Catalogs" at bounding box center [195, 69] width 162 height 18
